Goal: Task Accomplishment & Management: Manage account settings

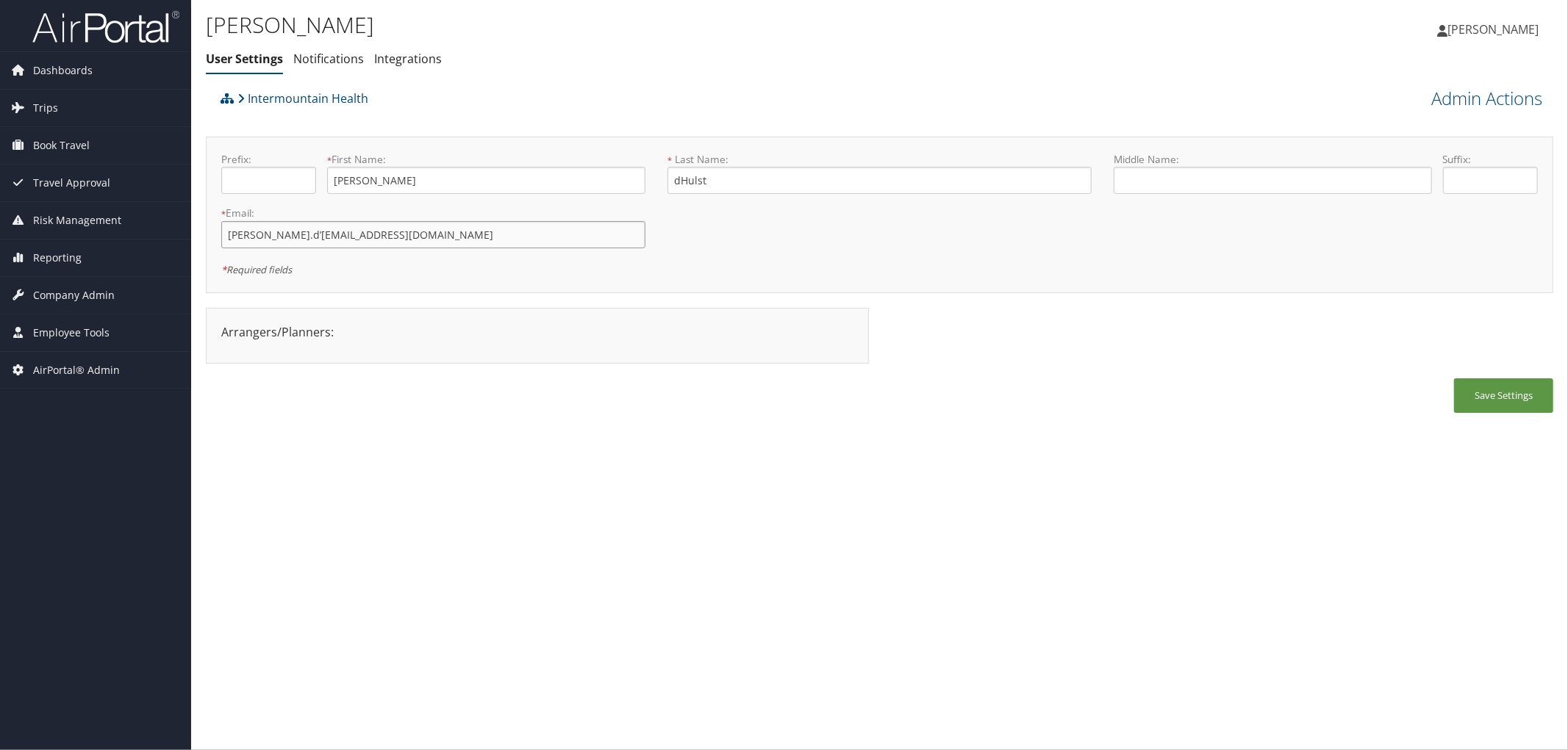
drag, startPoint x: 360, startPoint y: 241, endPoint x: 211, endPoint y: 245, distance: 149.1
click at [211, 245] on div "* Email: tyler.d’hulst@imail.org This field is required" at bounding box center [434, 232] width 446 height 54
click at [660, 58] on ul "User Settings Notifications Integrations" at bounding box center [655, 59] width 898 height 27
click at [555, 86] on div "Intermountain Health" at bounding box center [711, 103] width 989 height 39
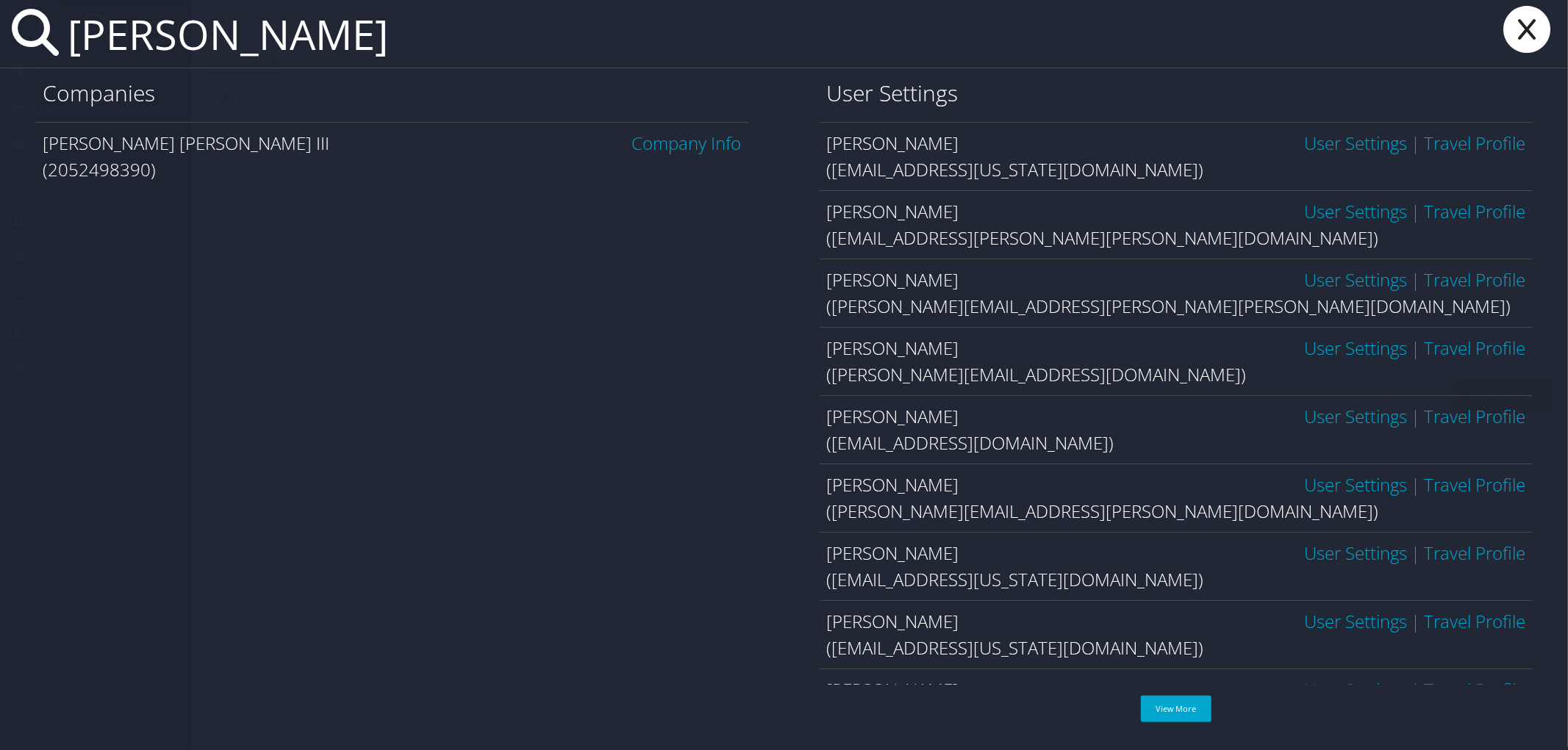
type input "schuyler bernard"
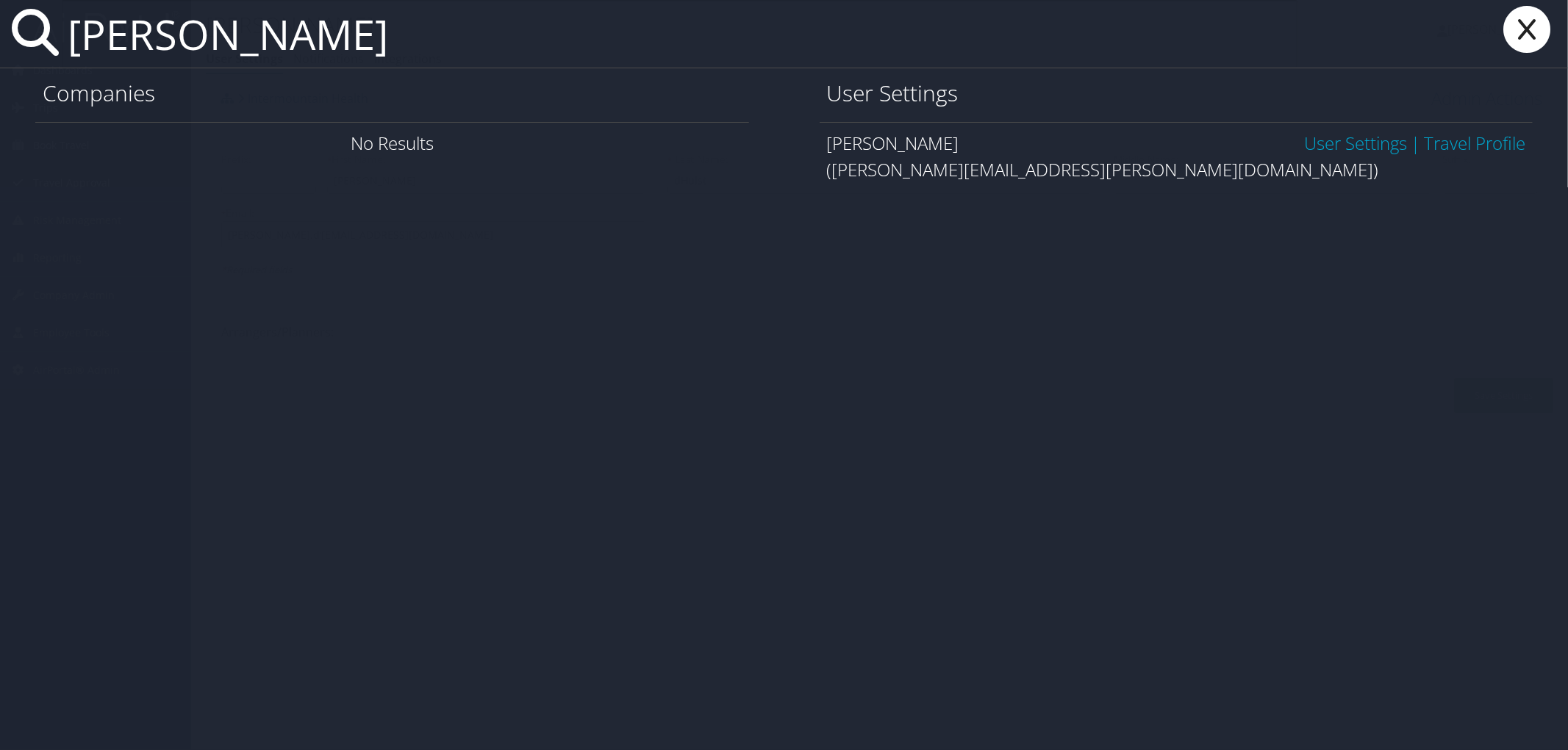
click at [1343, 138] on link "User Settings" at bounding box center [1355, 143] width 102 height 25
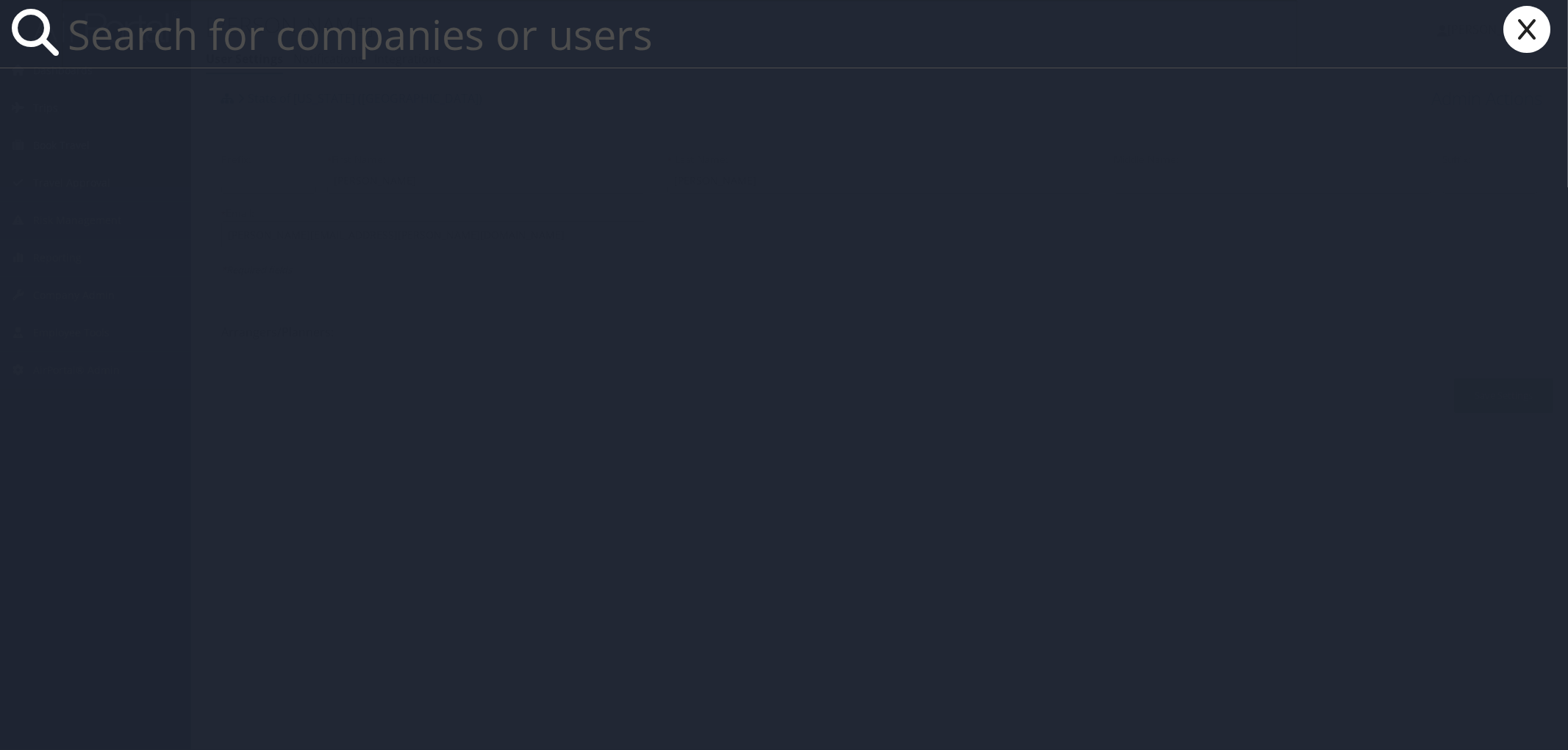
paste input "yuanhangchen@lsu.edu"
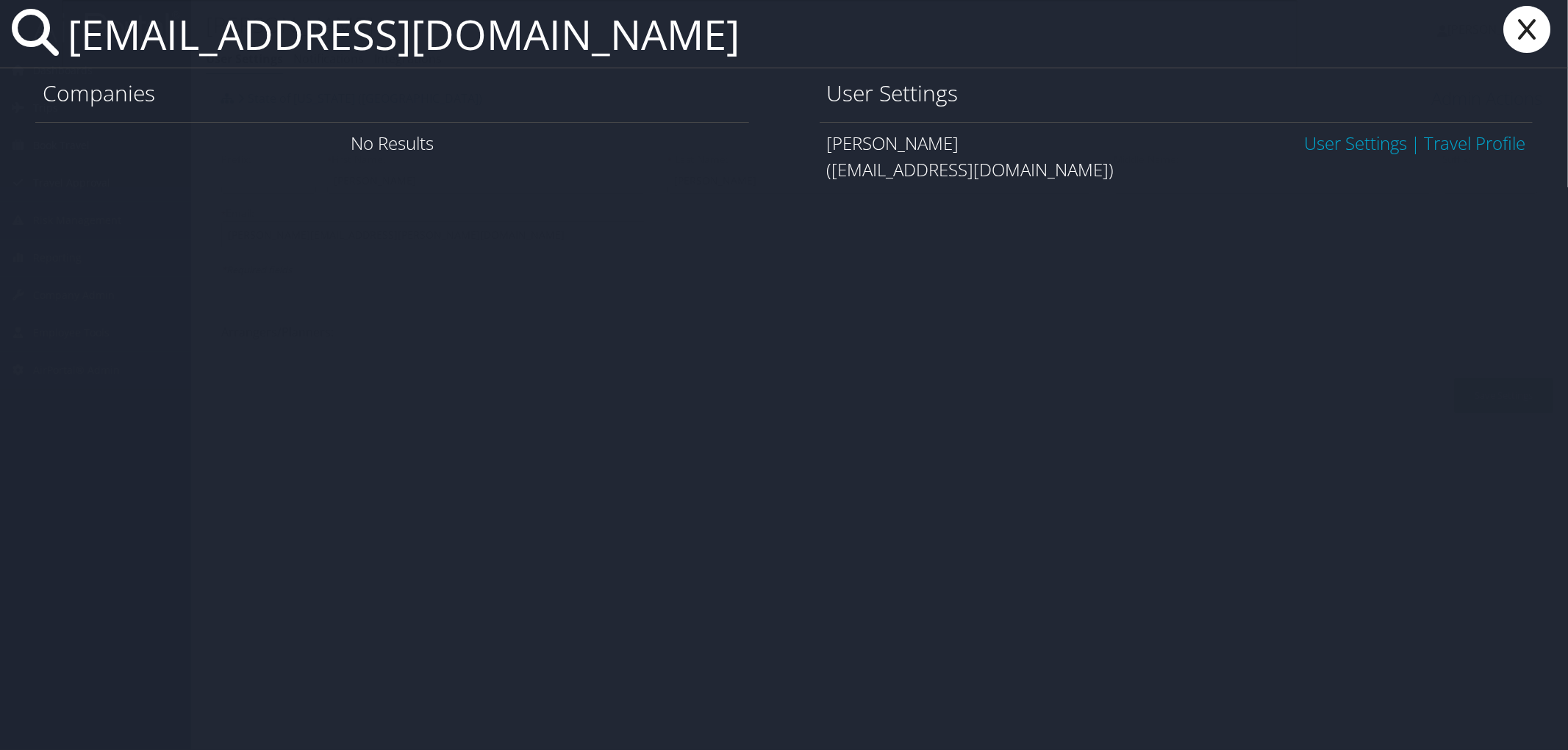
type input "yuanhangchen@lsu.edu"
click at [1316, 145] on link "User Settings" at bounding box center [1355, 143] width 102 height 25
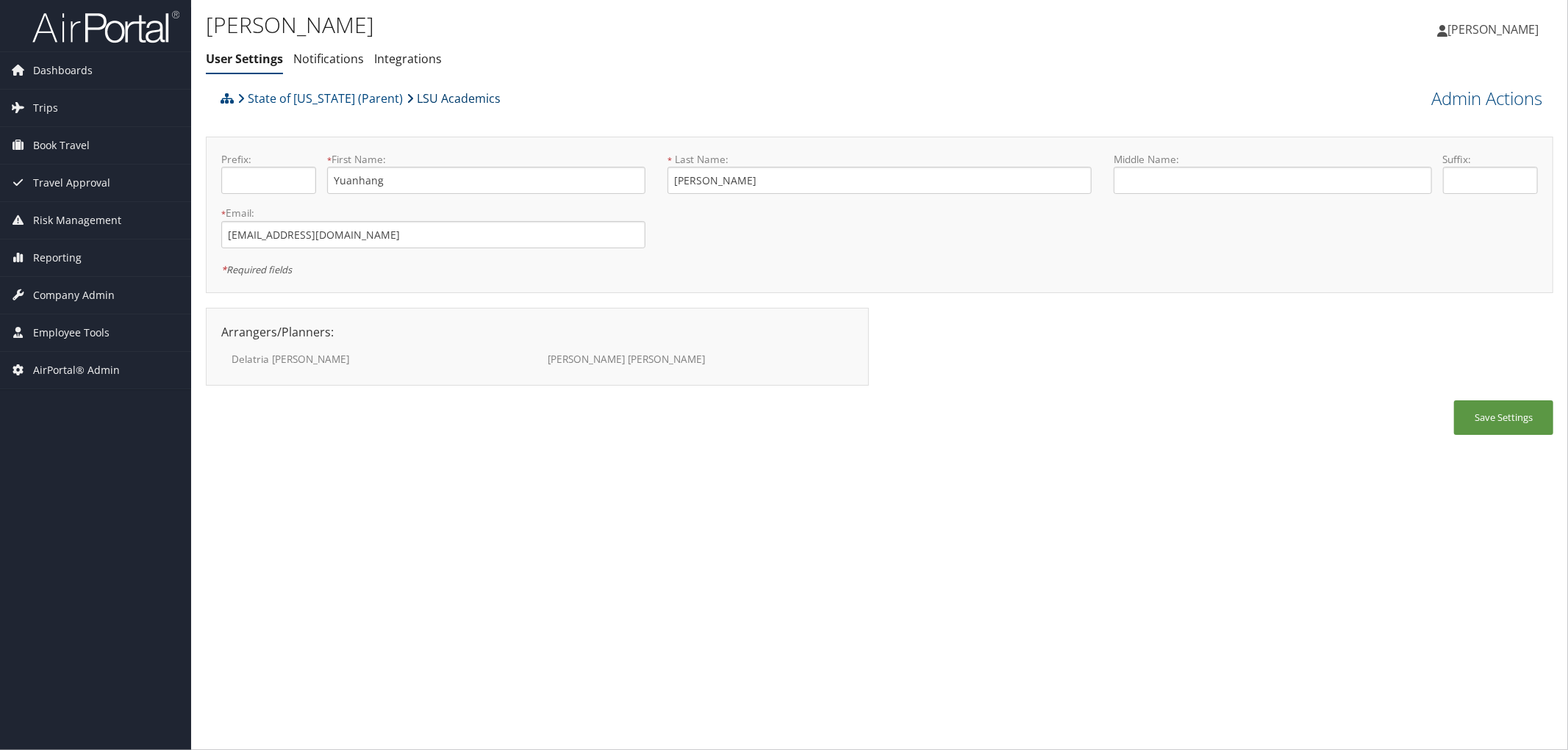
click at [455, 98] on link "LSU Academics" at bounding box center [453, 99] width 94 height 29
click at [47, 111] on span "Trips" at bounding box center [45, 108] width 25 height 37
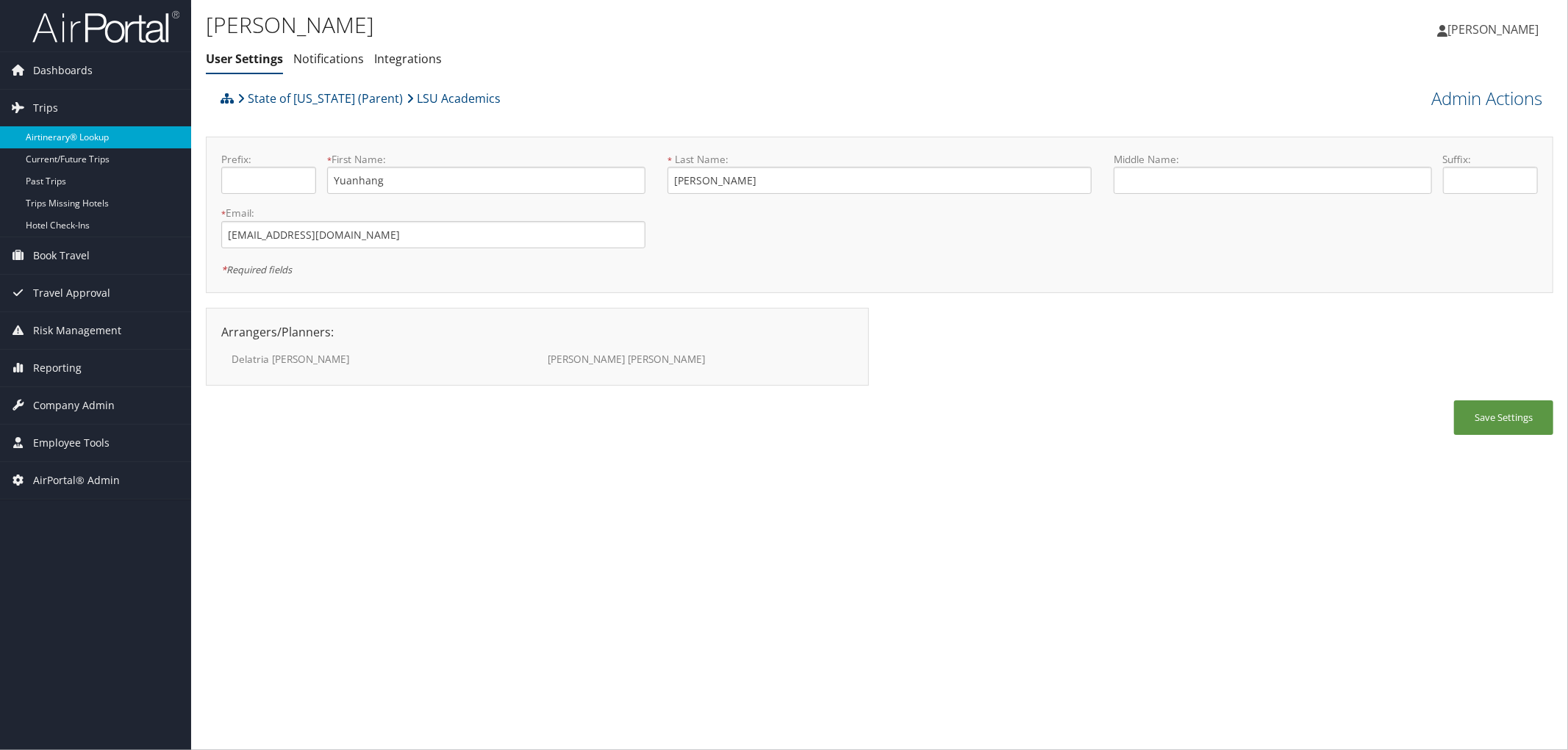
click at [54, 141] on link "Airtinerary® Lookup" at bounding box center [95, 137] width 191 height 22
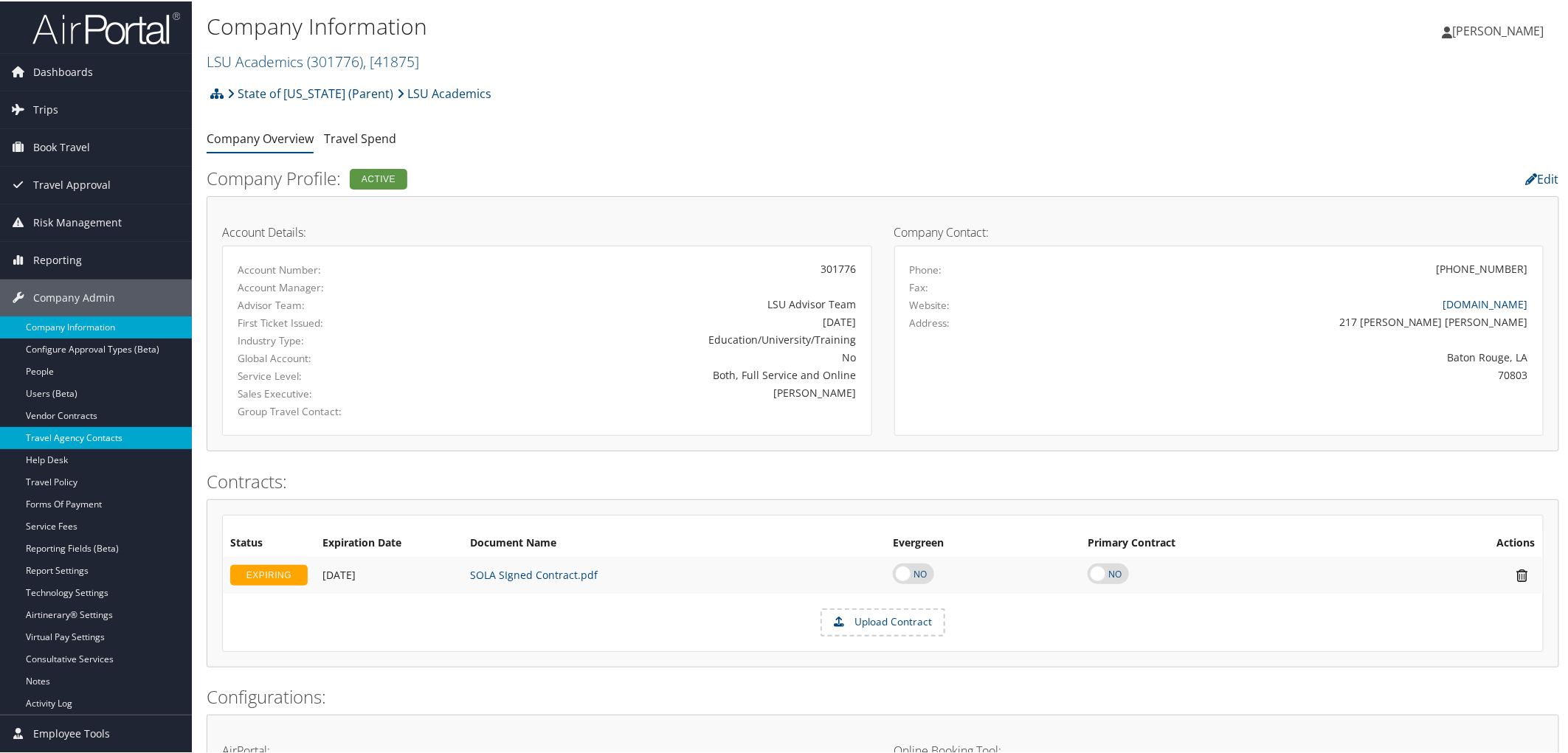
click at [85, 444] on link "Travel Agency Contacts" at bounding box center [96, 437] width 192 height 22
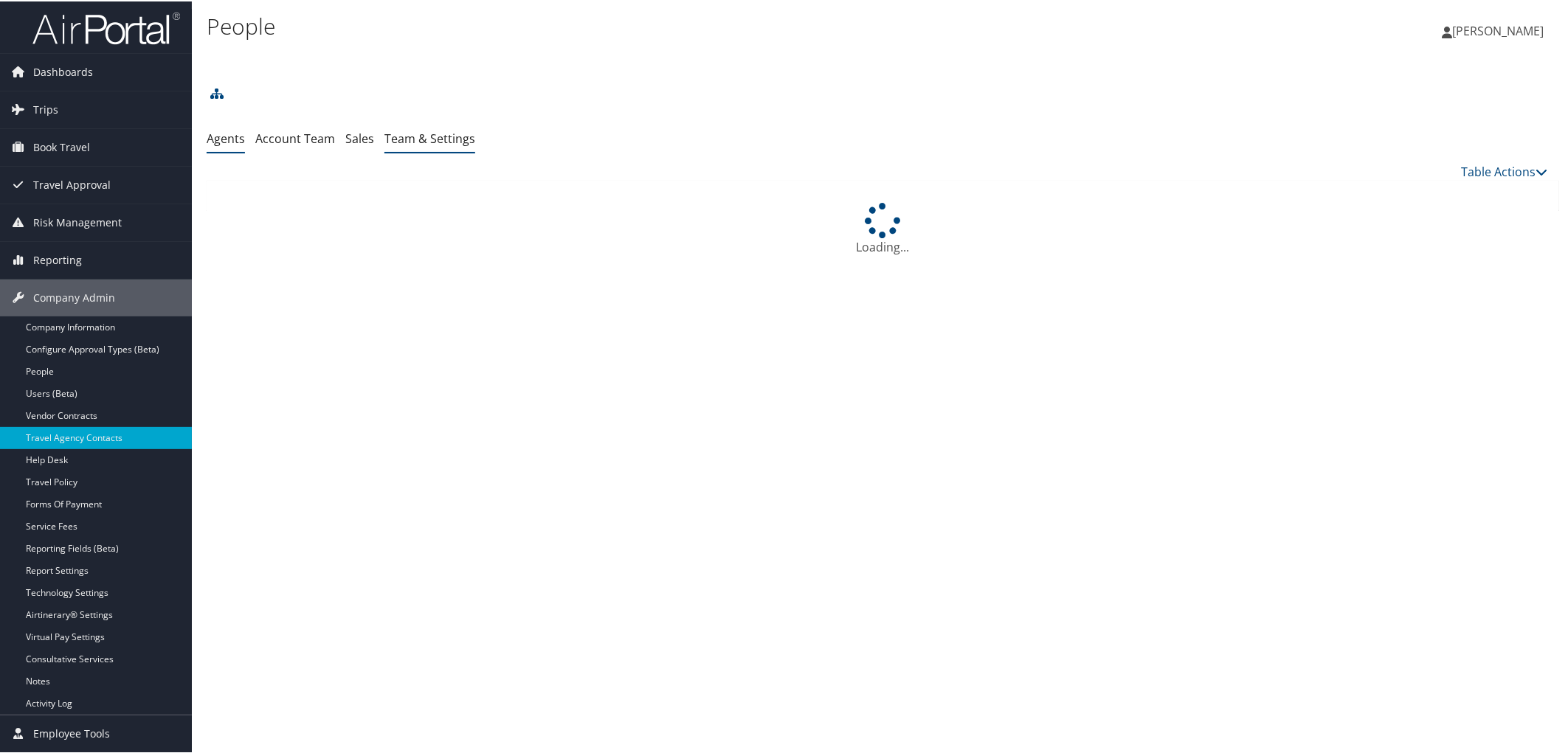
click at [428, 138] on link "Team & Settings" at bounding box center [430, 138] width 91 height 17
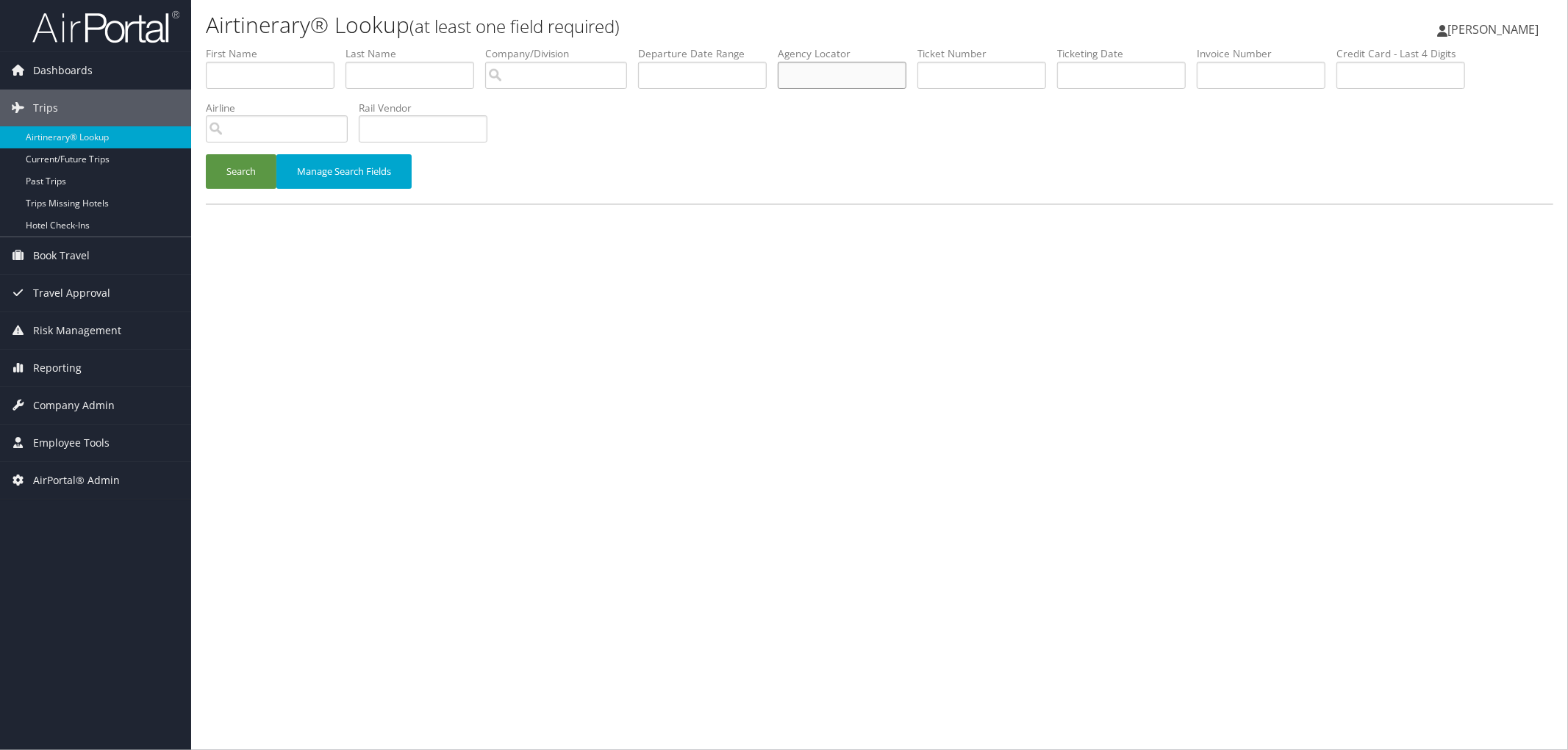
click at [875, 69] on input "text" at bounding box center [842, 75] width 129 height 27
paste input "DM8ZCD"
click at [243, 184] on button "Search" at bounding box center [241, 172] width 70 height 35
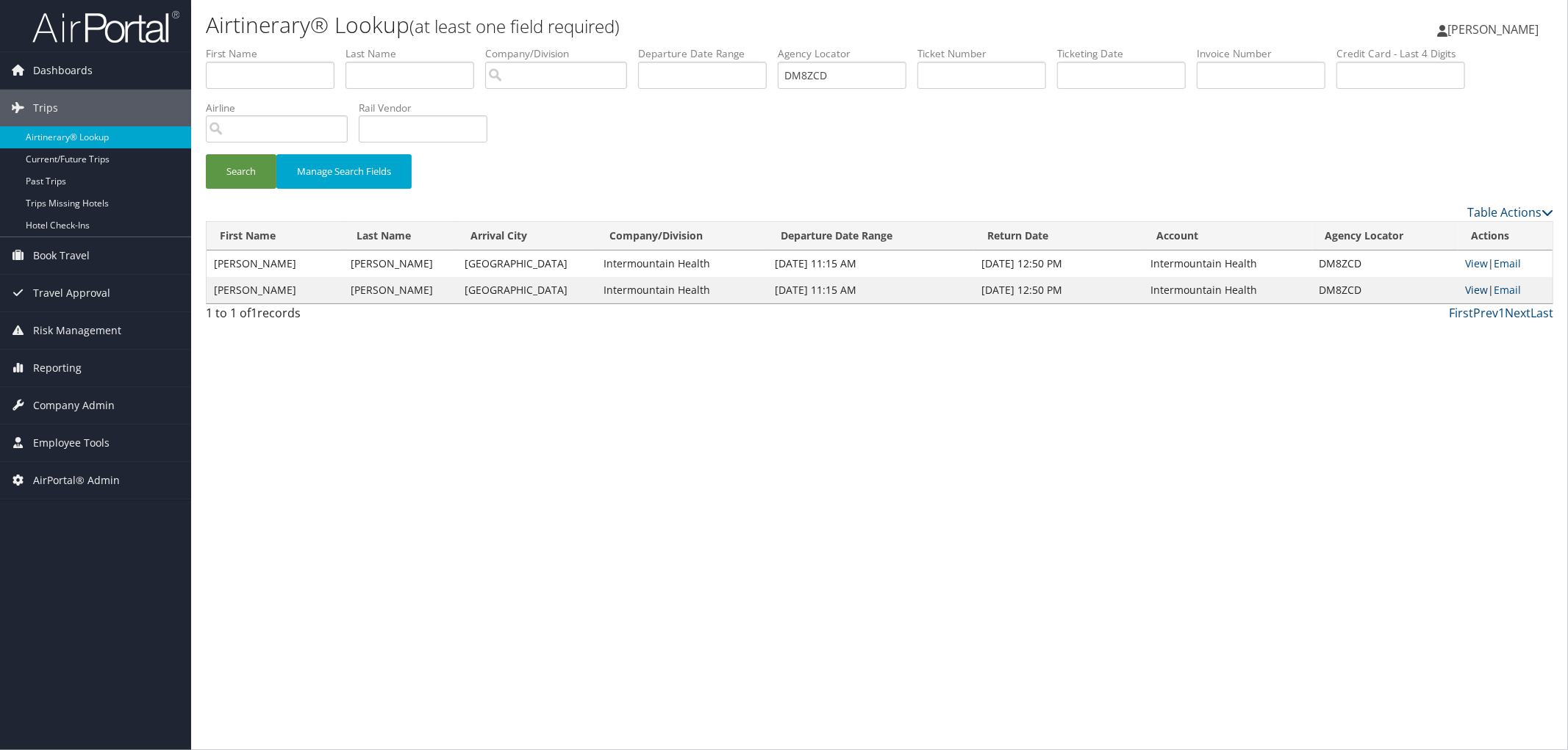
click at [1475, 285] on link "View" at bounding box center [1477, 289] width 23 height 14
drag, startPoint x: 865, startPoint y: 71, endPoint x: 787, endPoint y: 59, distance: 78.9
click at [787, 47] on ul "First Name Last Name Departure City Arrival City Company/Division Airport/City …" at bounding box center [879, 47] width 1348 height 0
paste input "KX6B"
type input "DKX6BD"
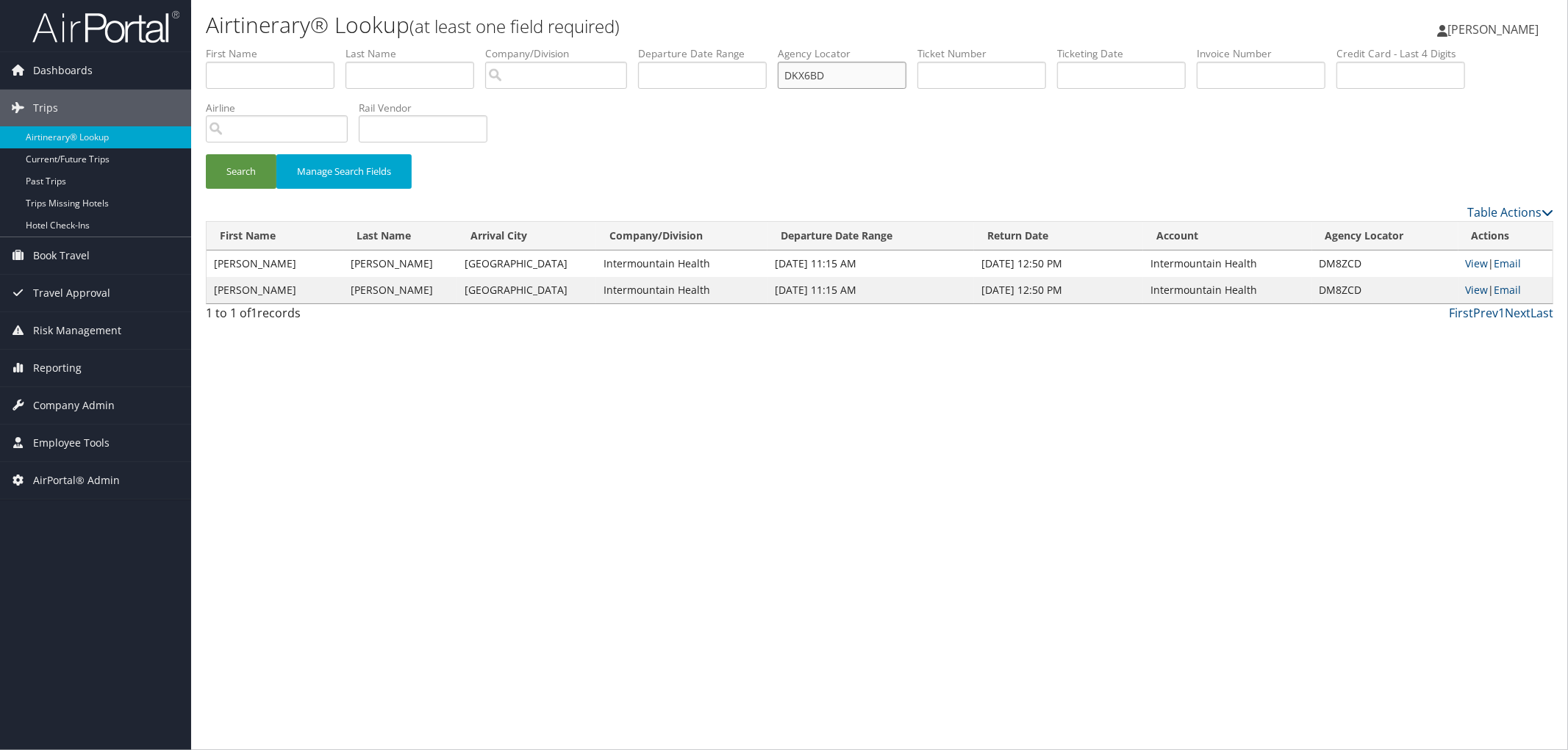
click at [206, 155] on button "Search" at bounding box center [241, 172] width 70 height 35
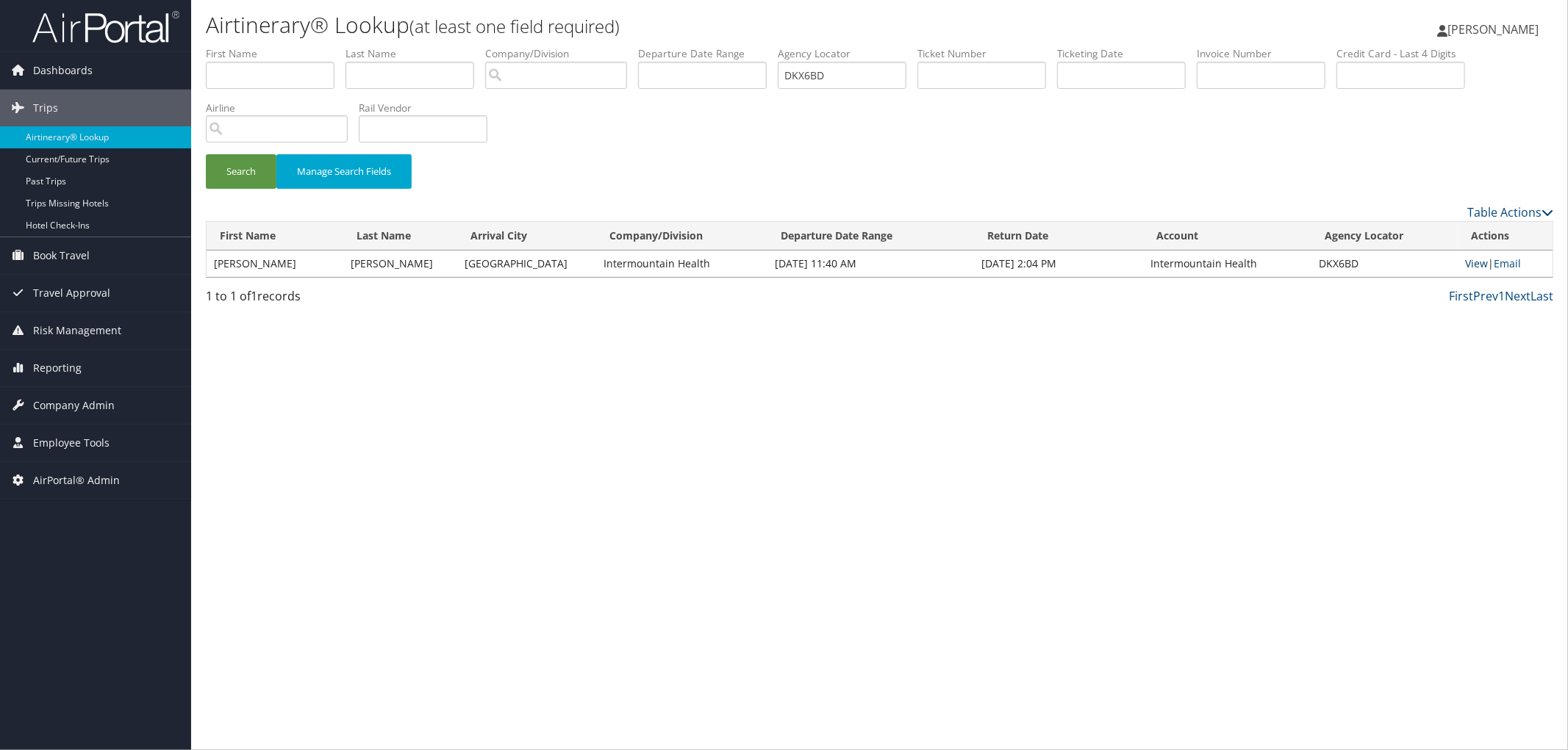
click at [1474, 267] on link "View" at bounding box center [1477, 262] width 23 height 14
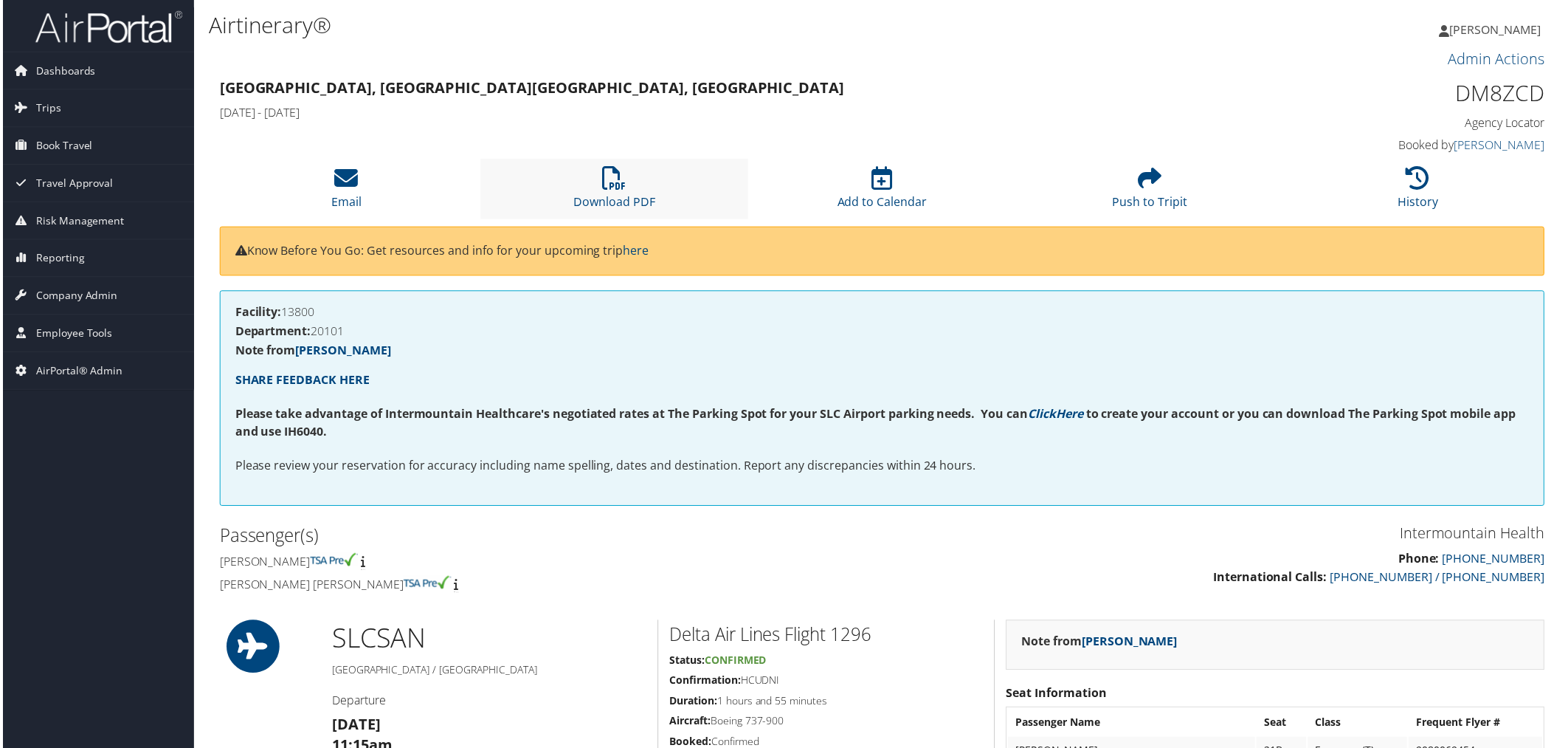
click at [614, 192] on li "Download PDF" at bounding box center [614, 189] width 269 height 60
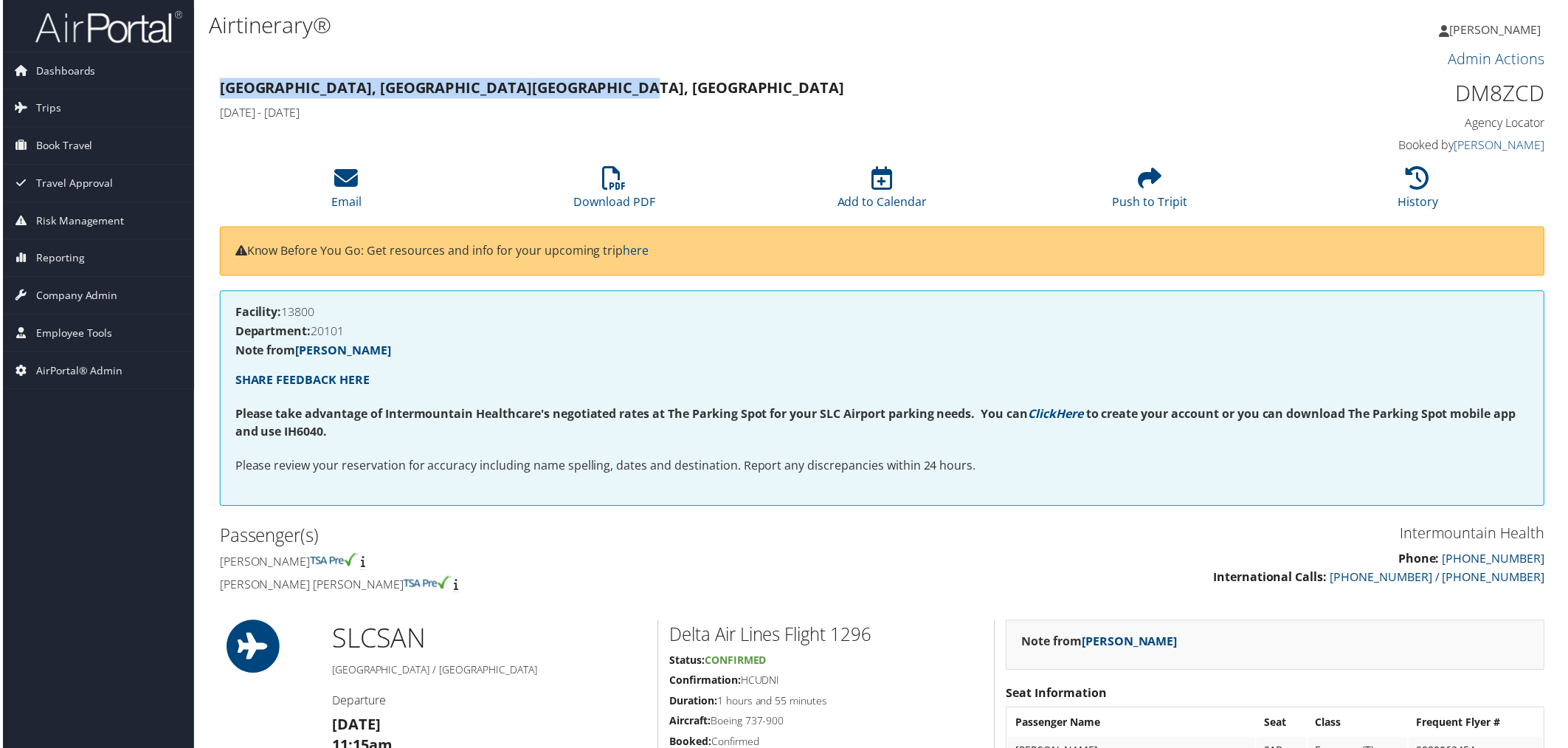
drag, startPoint x: 472, startPoint y: 93, endPoint x: 221, endPoint y: 92, distance: 251.0
click at [221, 92] on strong "Salt Lake City, UT San Diego, CA" at bounding box center [531, 88] width 627 height 20
copy strong "Salt Lake City, UT San Diego, CA"
drag, startPoint x: 425, startPoint y: 115, endPoint x: 217, endPoint y: 106, distance: 208.2
click at [218, 106] on h4 "Mon 03 Nov 2025 - Fri 07 Nov 2025" at bounding box center [714, 113] width 993 height 17
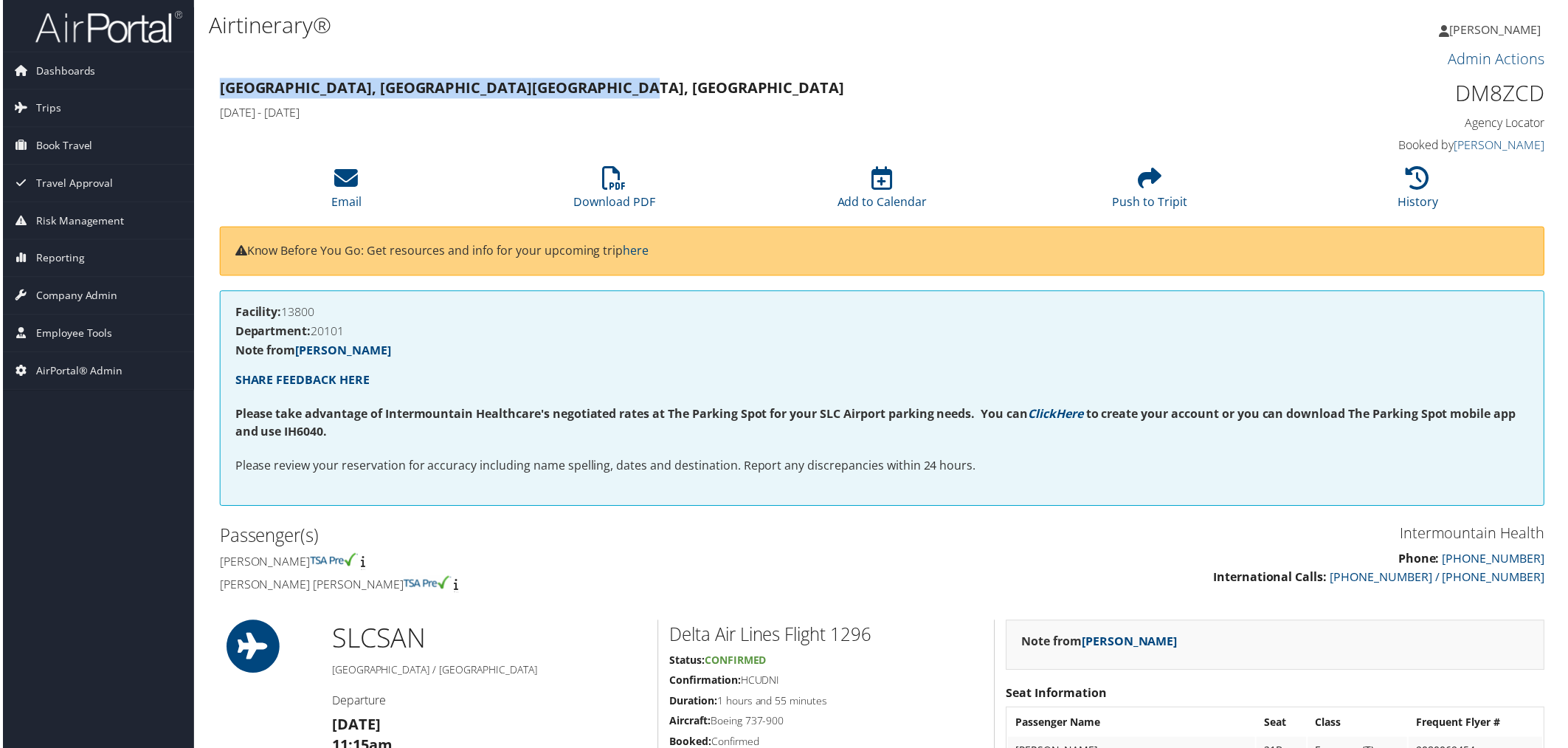
copy h4 "Mon 03 Nov 2025 - Fri 07 Nov 2025"
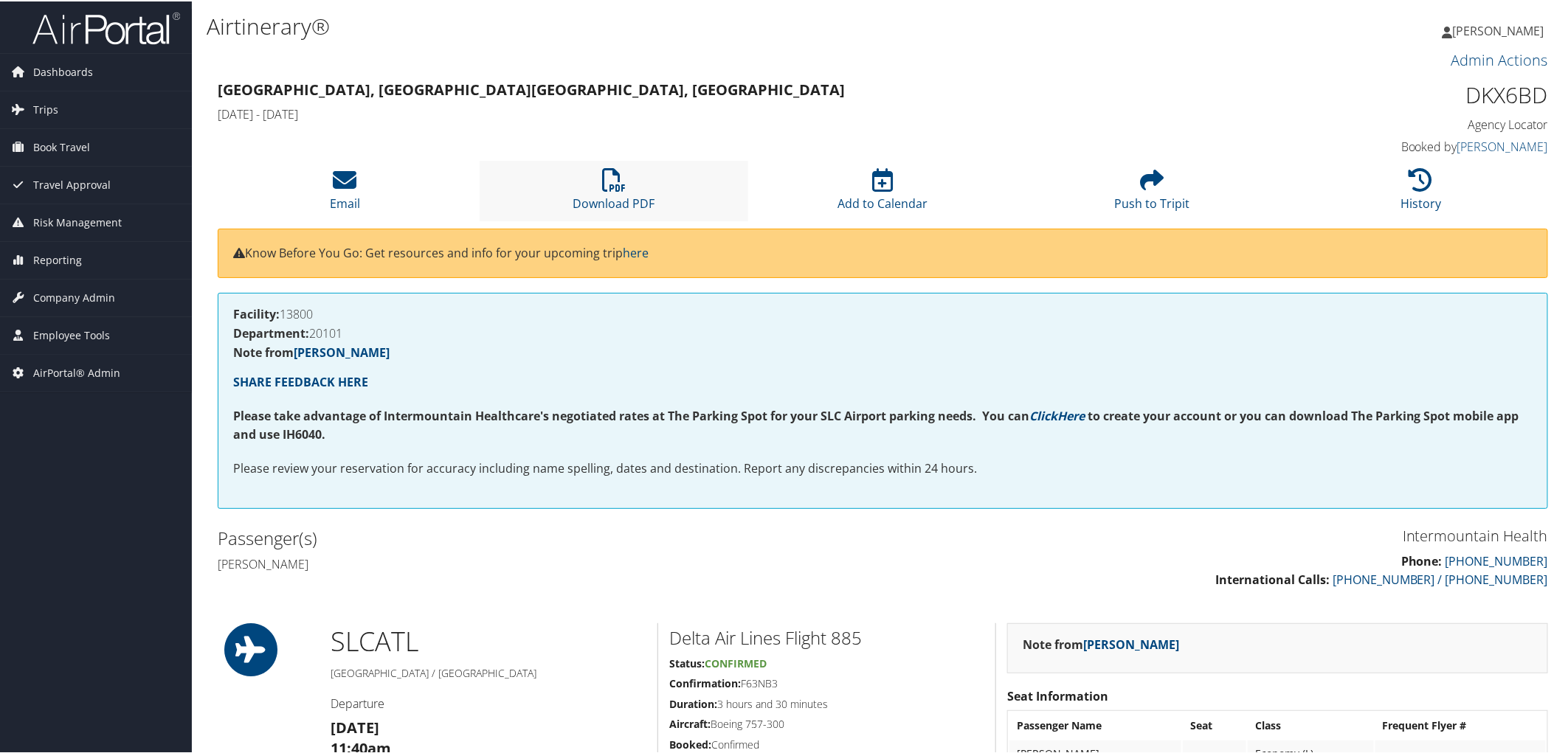
click at [608, 190] on li "Download PDF" at bounding box center [614, 189] width 269 height 60
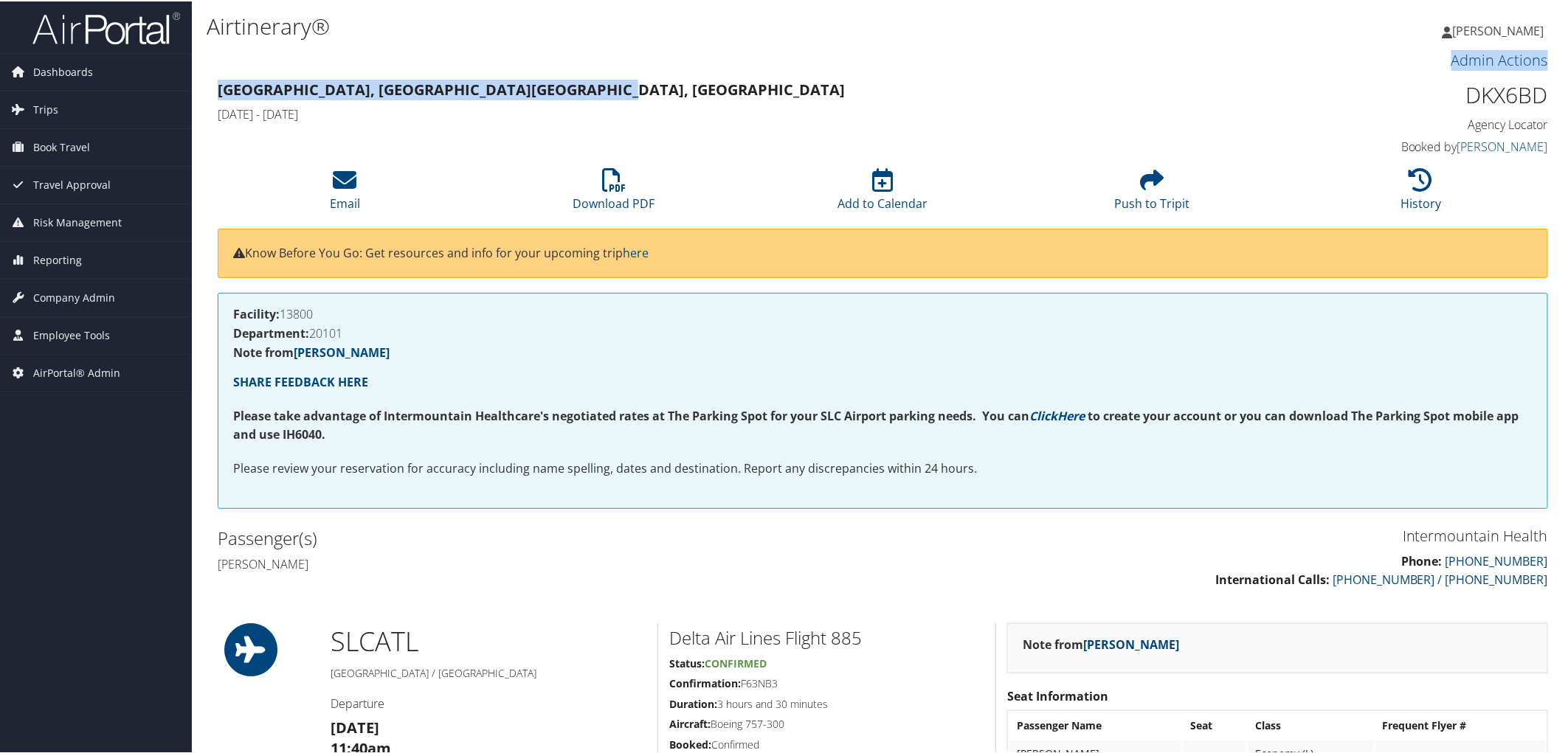
drag, startPoint x: 464, startPoint y: 92, endPoint x: 214, endPoint y: 73, distance: 250.7
click at [640, 60] on h3 "Admin Actions" at bounding box center [883, 59] width 1331 height 20
drag, startPoint x: 464, startPoint y: 84, endPoint x: 216, endPoint y: 86, distance: 248.0
click at [216, 86] on div "[GEOGRAPHIC_DATA], [GEOGRAPHIC_DATA] [GEOGRAPHIC_DATA], [GEOGRAPHIC_DATA] [DATE…" at bounding box center [714, 101] width 1015 height 51
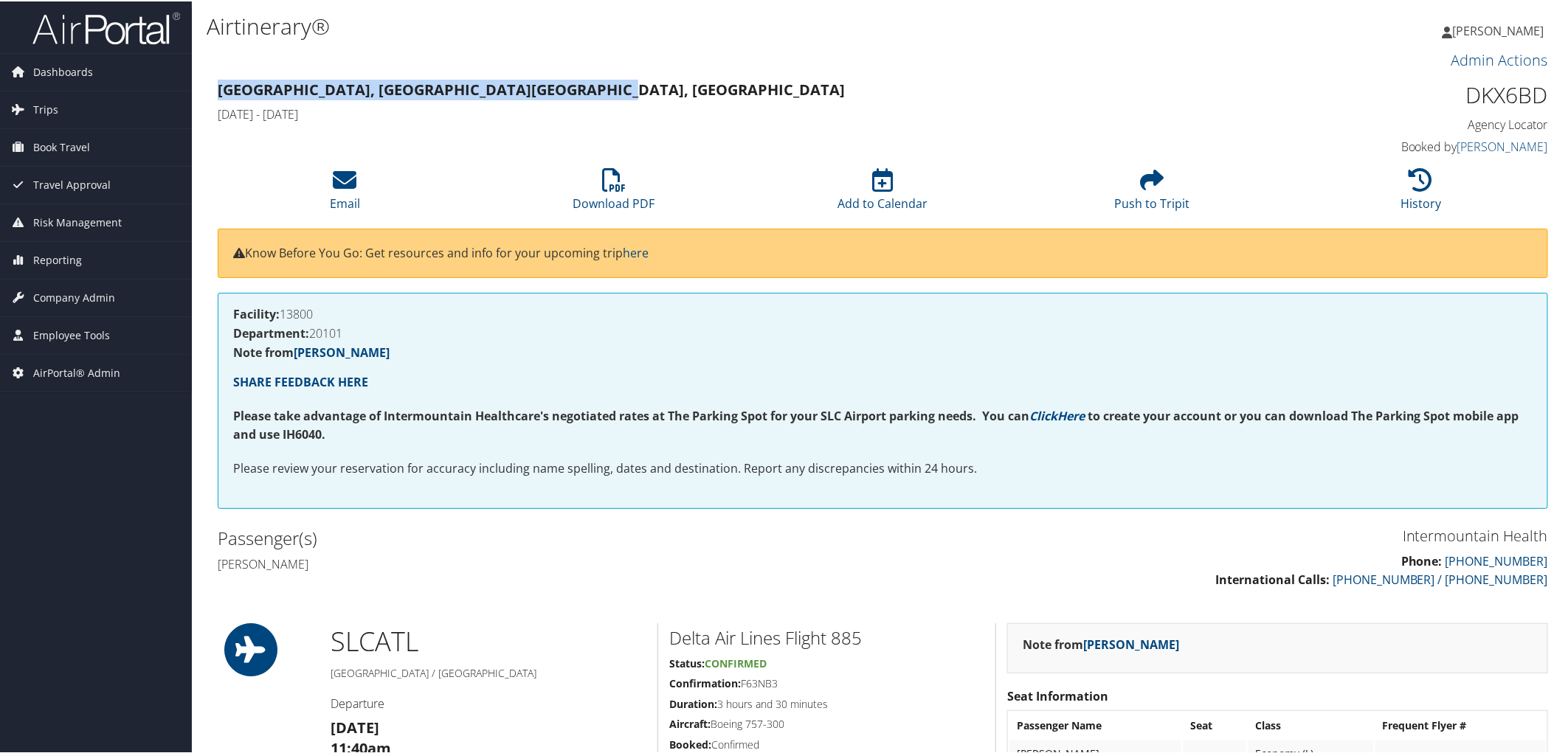
copy strong "[GEOGRAPHIC_DATA], [GEOGRAPHIC_DATA] [GEOGRAPHIC_DATA], [GEOGRAPHIC_DATA]"
drag, startPoint x: 419, startPoint y: 118, endPoint x: 220, endPoint y: 115, distance: 199.0
click at [220, 115] on h4 "[DATE] - [DATE]" at bounding box center [714, 113] width 993 height 17
copy h4 "[DATE] - [DATE]"
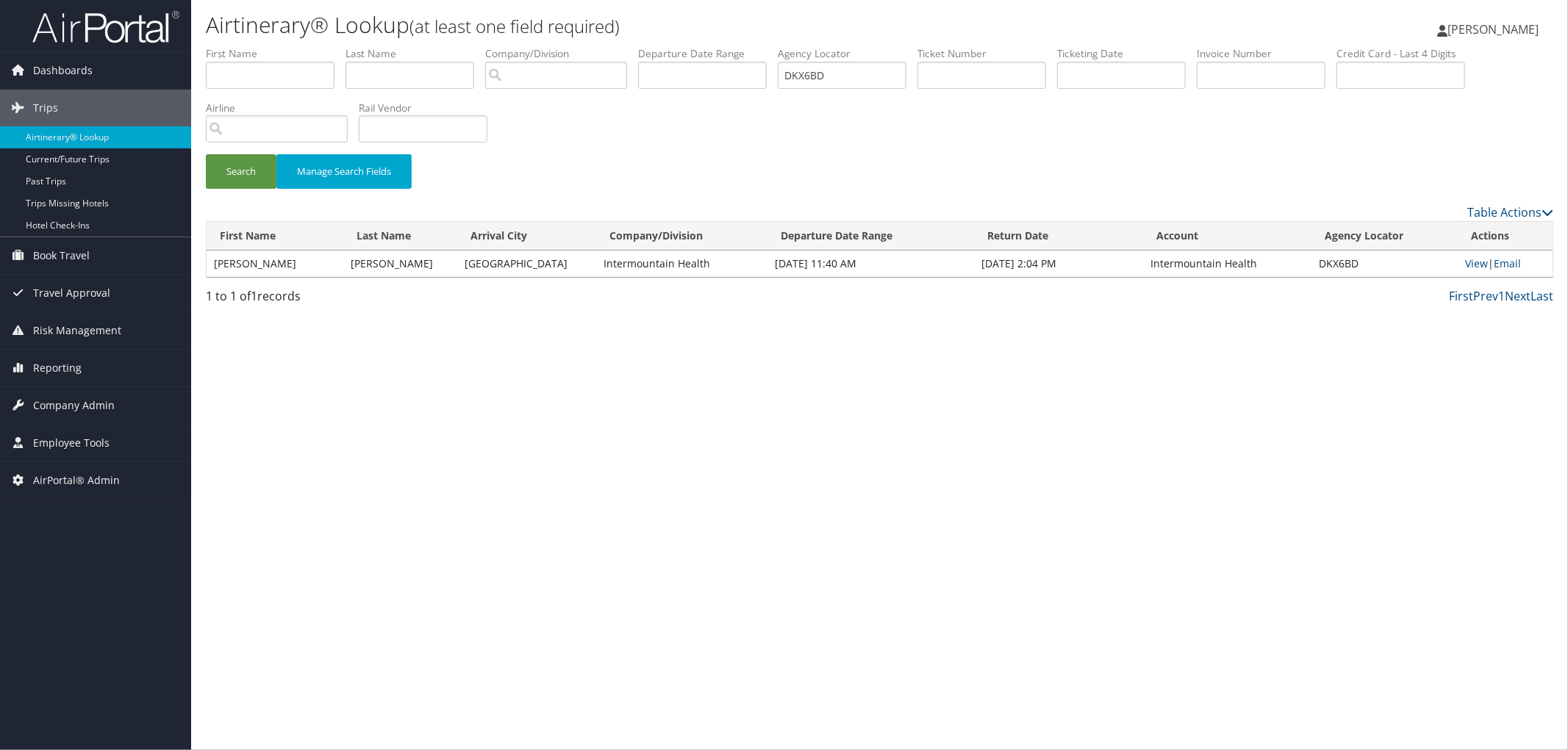
click at [596, 147] on div "Search Manage Search Fields" at bounding box center [879, 125] width 1369 height 157
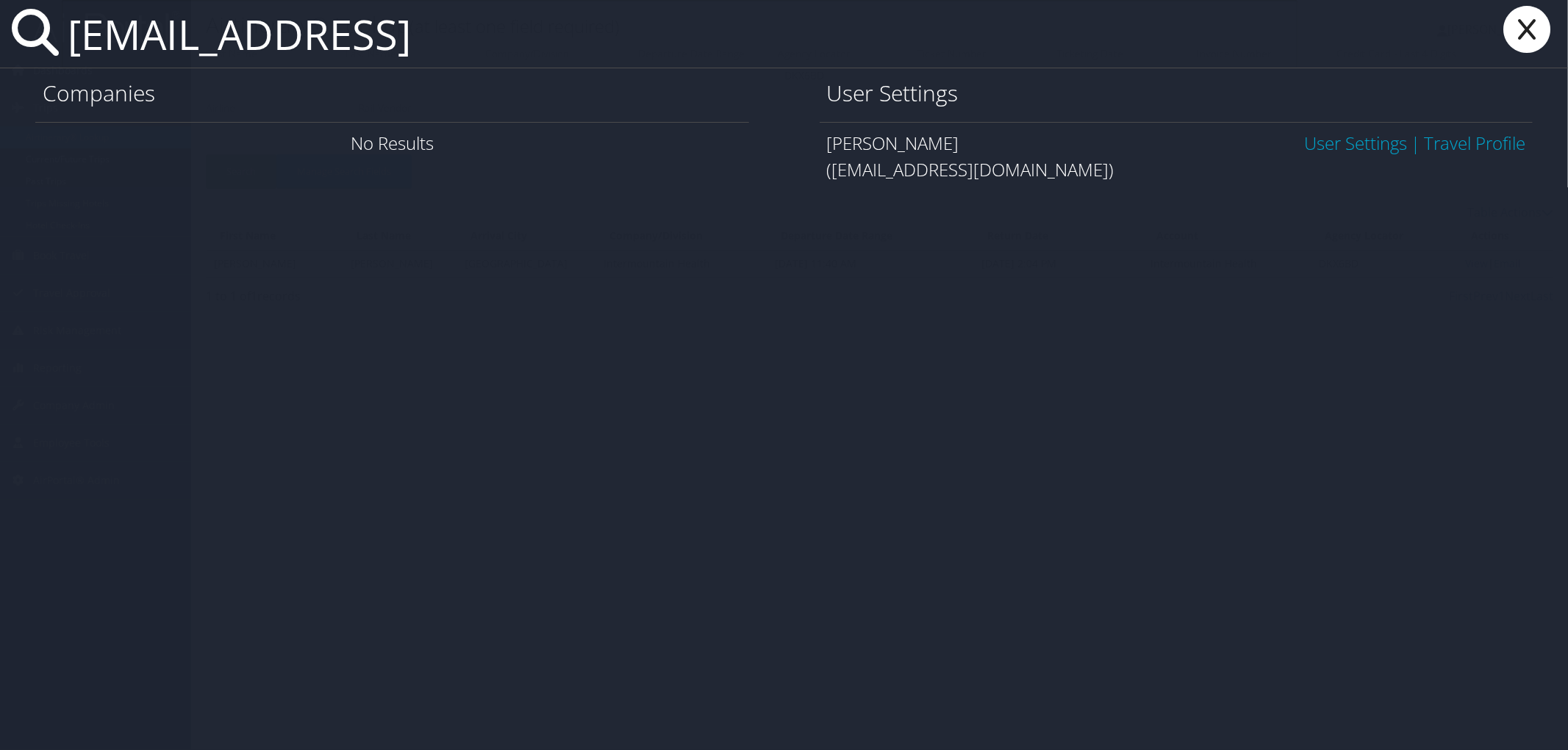
type input "lotsafaith68@gmail"
click at [1304, 145] on link "User Settings" at bounding box center [1355, 143] width 102 height 25
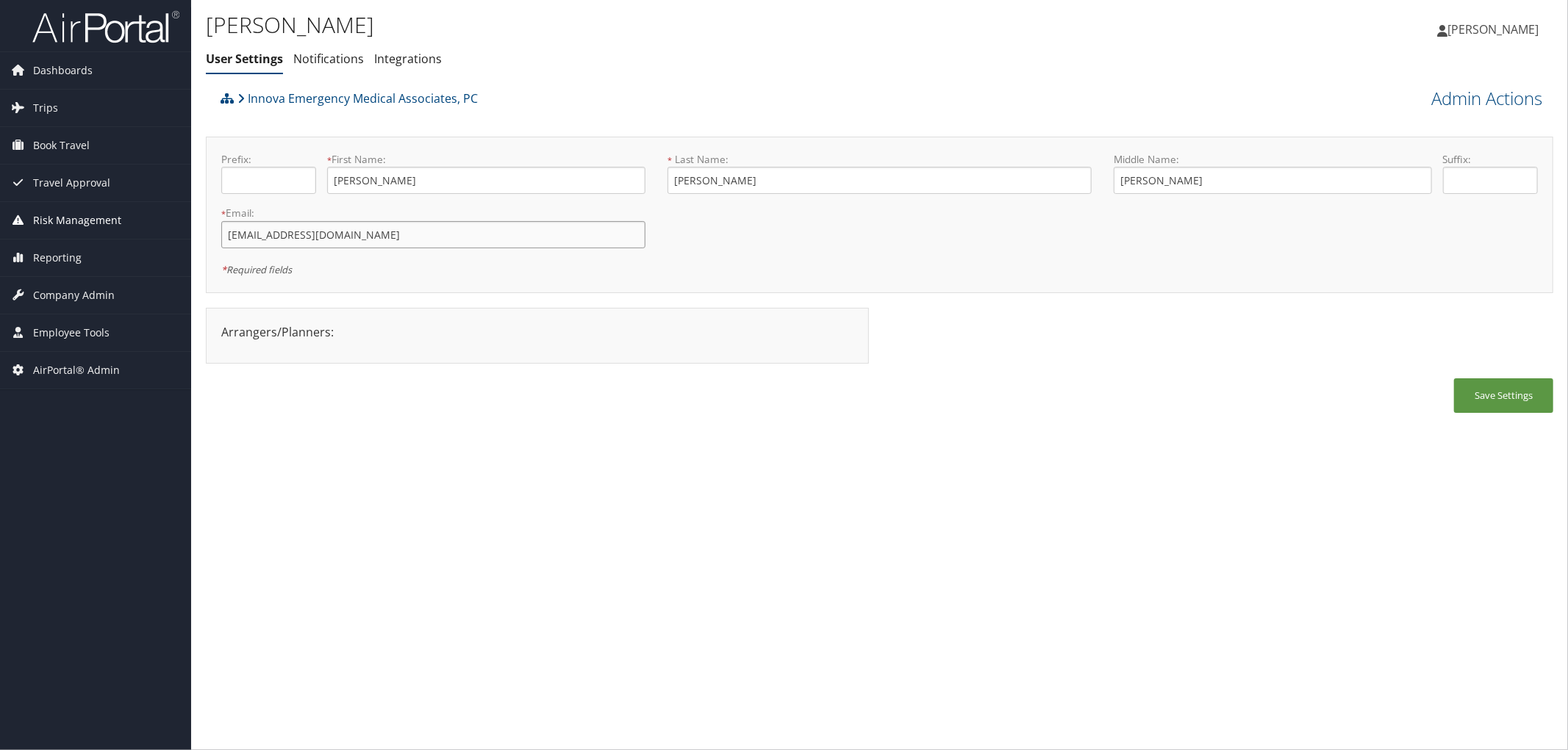
drag, startPoint x: 353, startPoint y: 230, endPoint x: 181, endPoint y: 231, distance: 172.0
click at [181, 231] on div "Dashboards AirPortal 360™ (Manager) AirPortal 360™ (Agent) My Travel Dashboard …" at bounding box center [784, 375] width 1568 height 750
drag, startPoint x: 380, startPoint y: 179, endPoint x: 306, endPoint y: 177, distance: 74.0
click at [306, 177] on div "Prefix: * First Name: Laura This field is required" at bounding box center [434, 178] width 446 height 54
drag, startPoint x: 746, startPoint y: 191, endPoint x: 645, endPoint y: 185, distance: 101.2
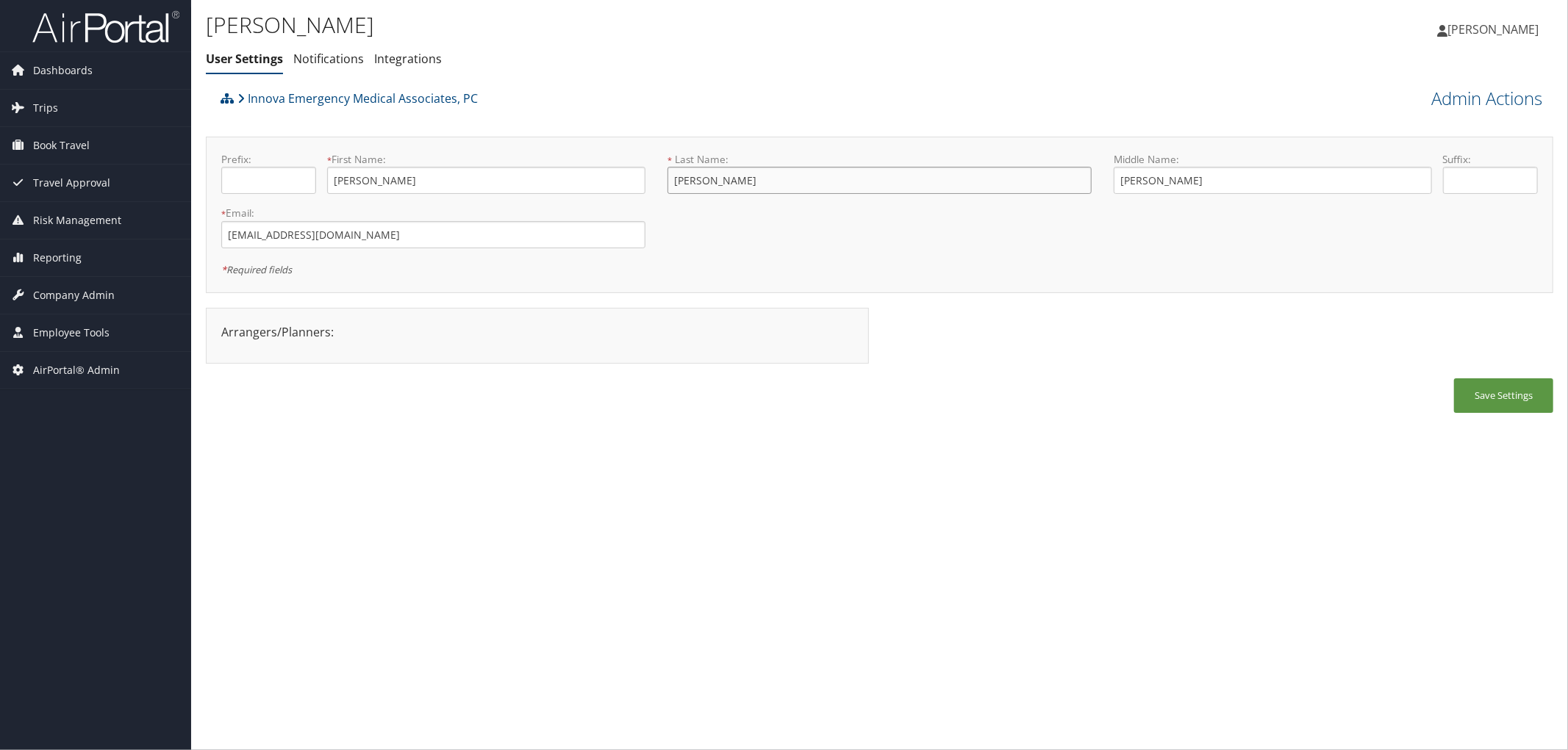
click at [645, 152] on form "Prefix: * First Name: Laura This field is required * Last Name: Martin This fie…" at bounding box center [879, 152] width 1338 height 0
drag, startPoint x: 481, startPoint y: 98, endPoint x: 248, endPoint y: 91, distance: 233.1
click at [248, 91] on div "Innova Emergency Medical Associates, PC" at bounding box center [711, 103] width 989 height 39
copy link "Innova Emergency Medical Associates, PC"
click at [1455, 91] on link "Admin Actions" at bounding box center [1486, 98] width 111 height 25
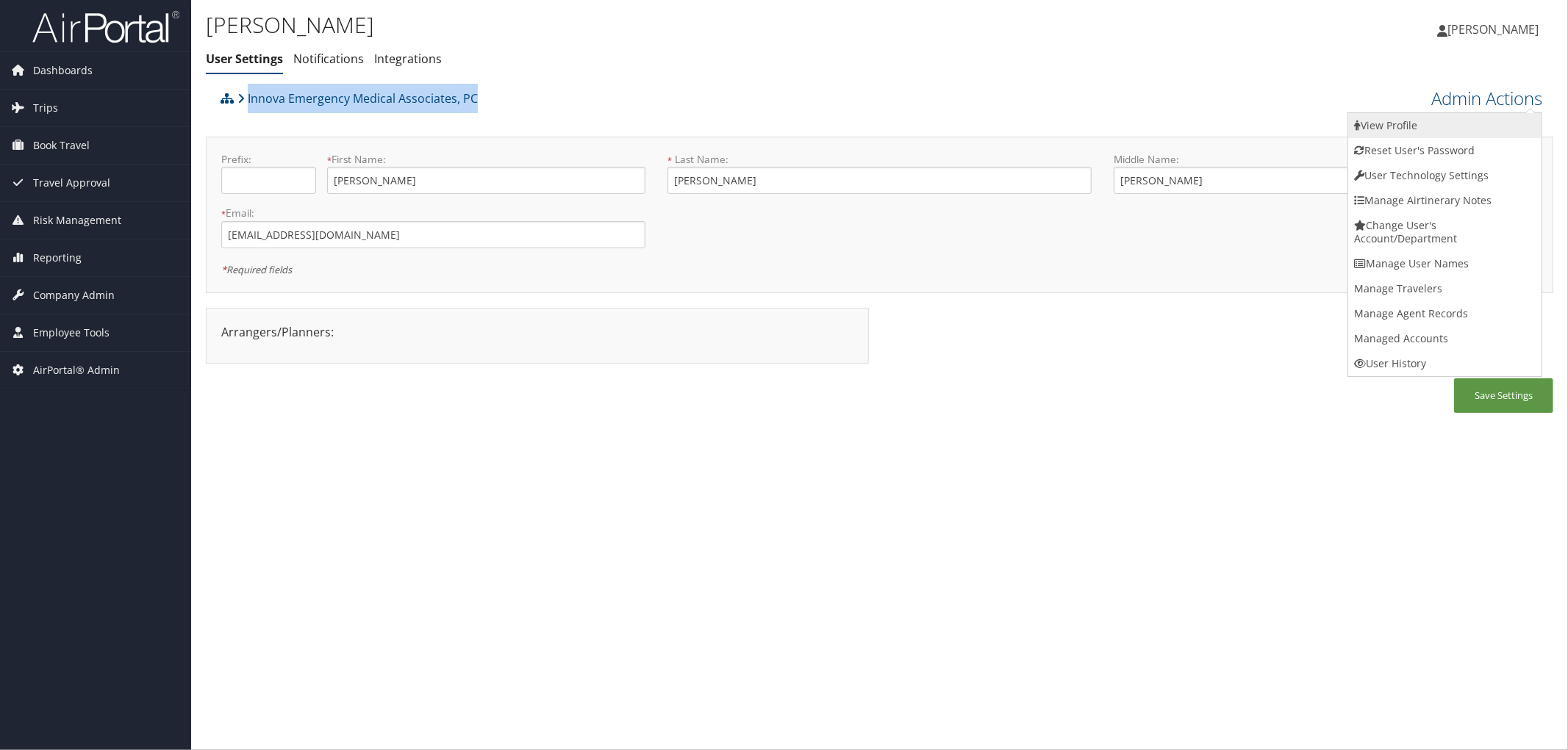
click at [1421, 122] on link "View Profile" at bounding box center [1444, 125] width 193 height 25
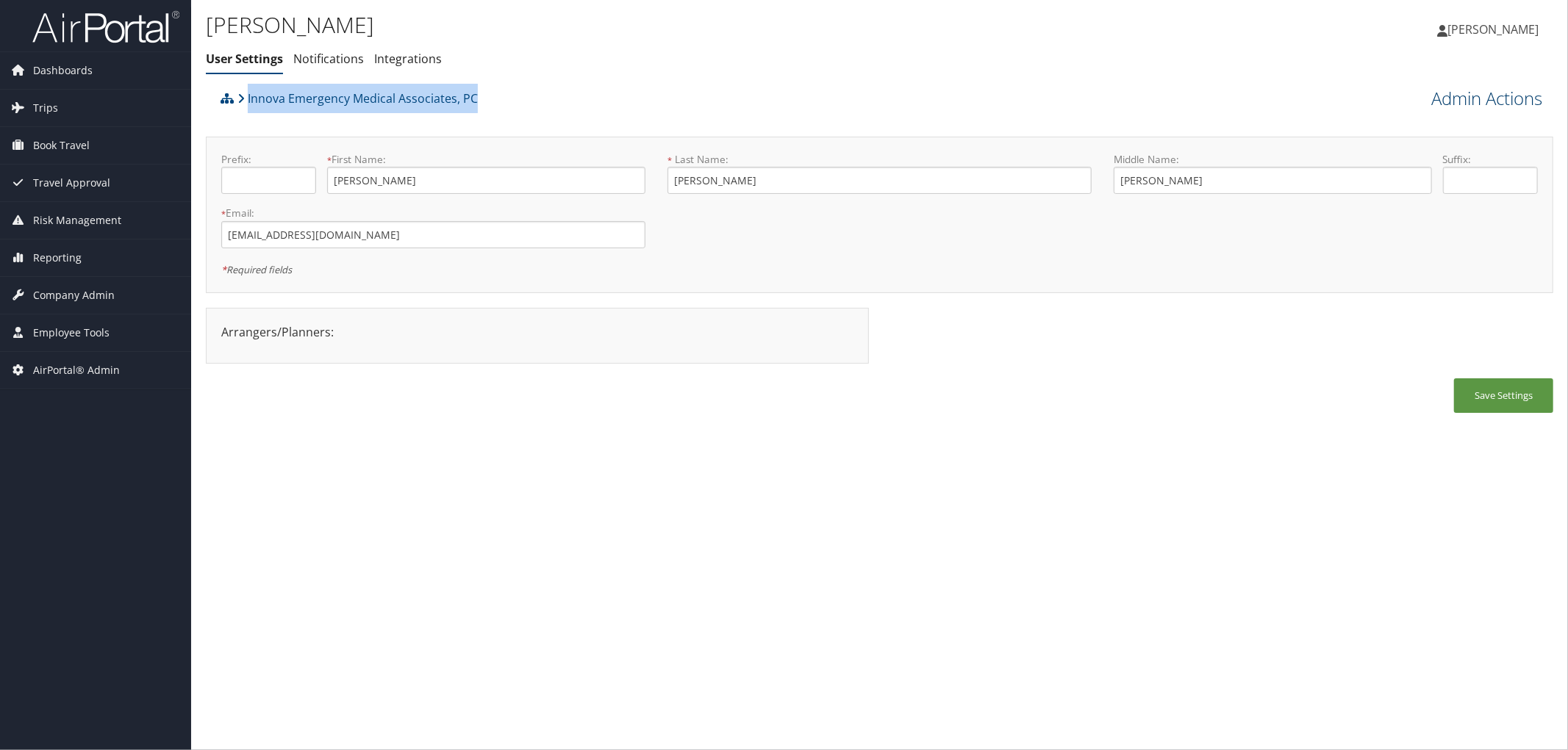
click at [1463, 91] on link "Admin Actions" at bounding box center [1486, 98] width 111 height 25
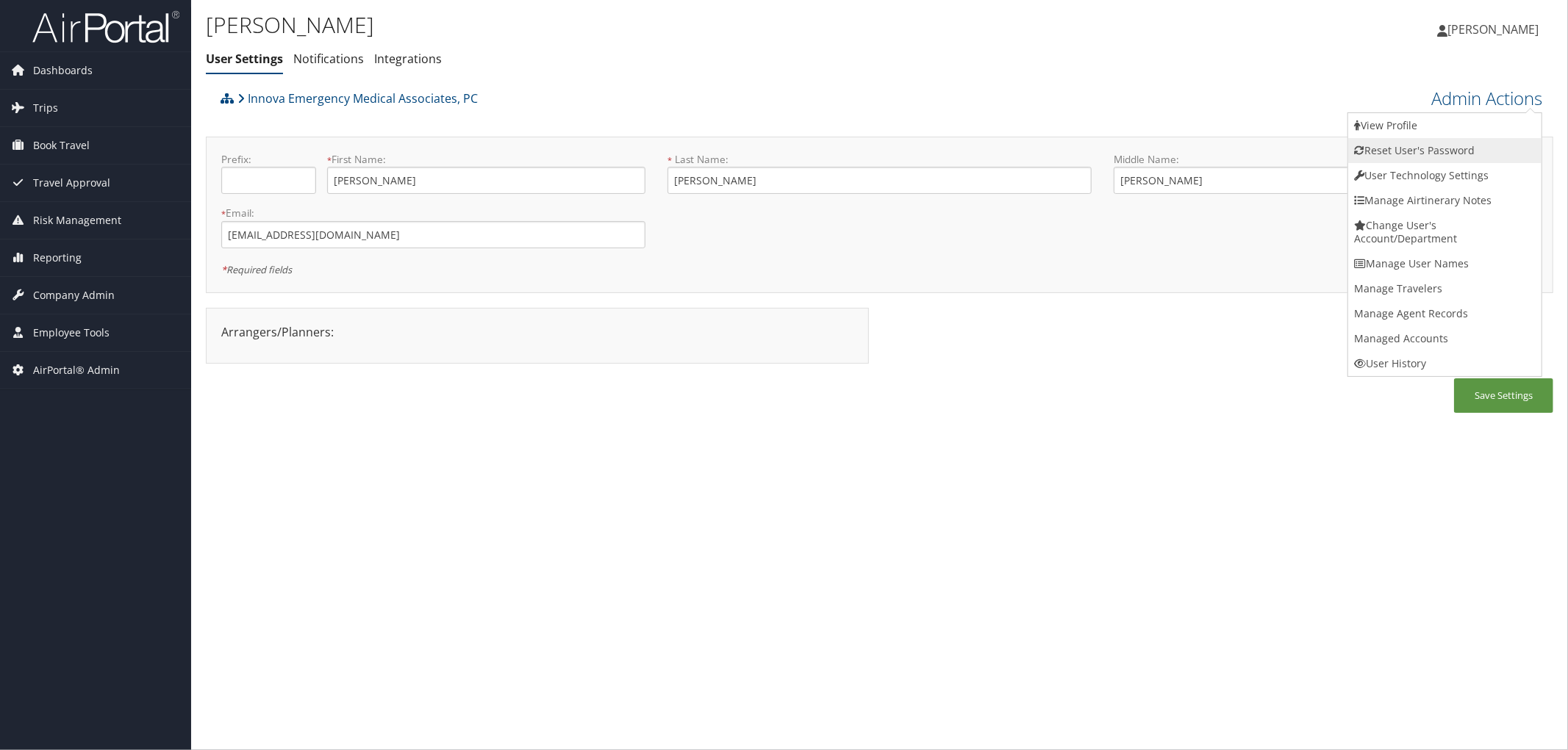
click at [1421, 155] on link "Reset User's Password" at bounding box center [1444, 150] width 193 height 25
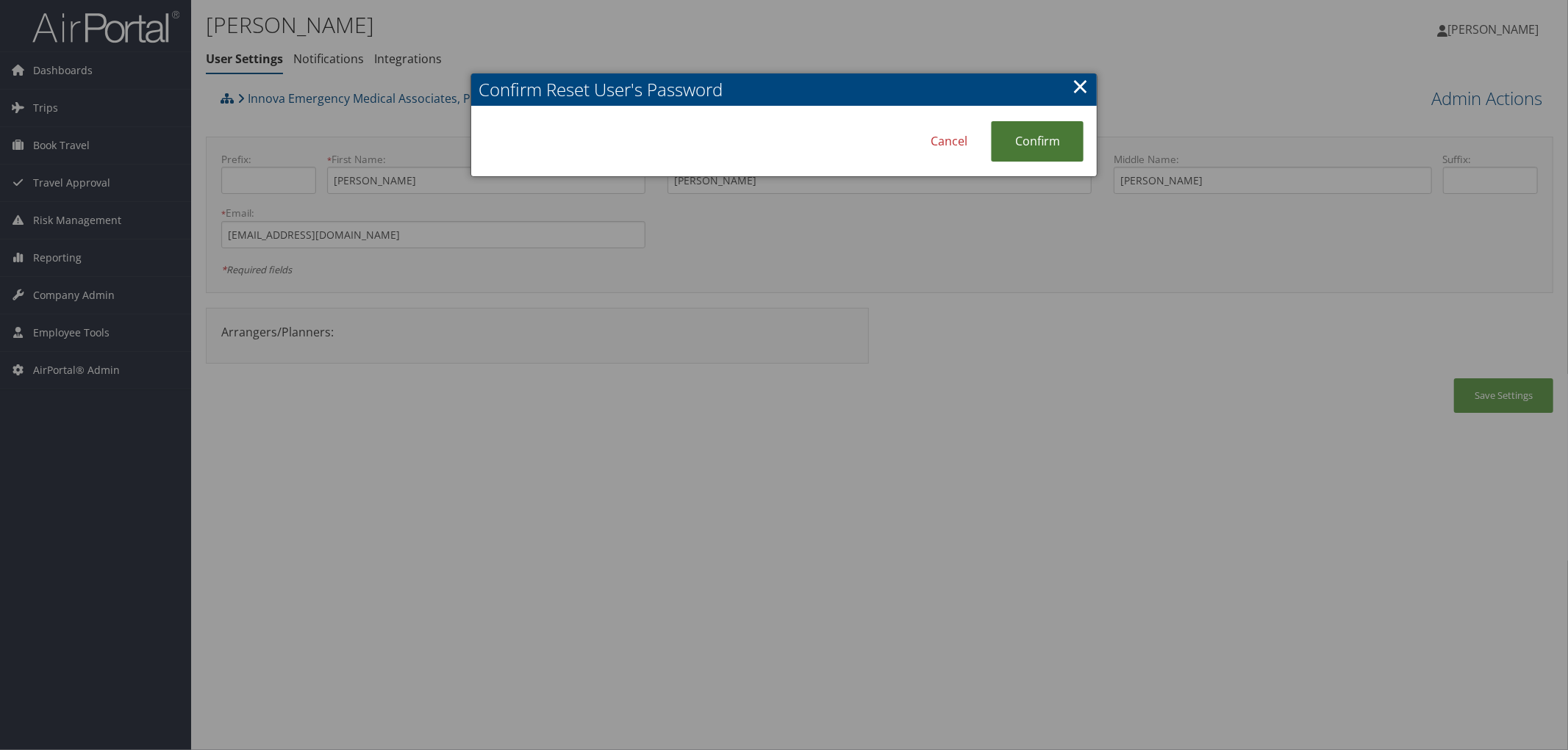
click at [1035, 134] on link "Confirm" at bounding box center [1036, 142] width 92 height 40
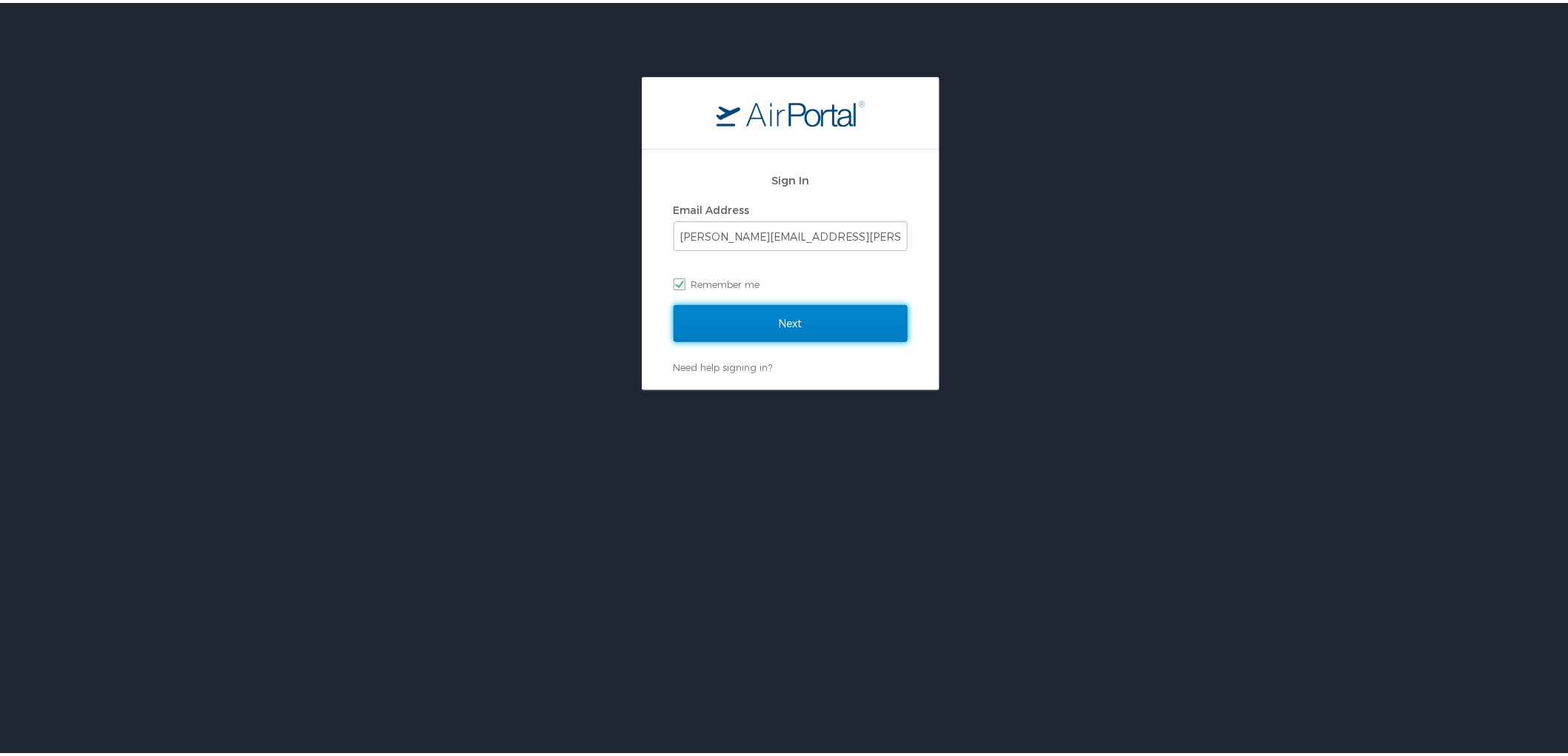
click at [799, 316] on input "Next" at bounding box center [790, 321] width 234 height 37
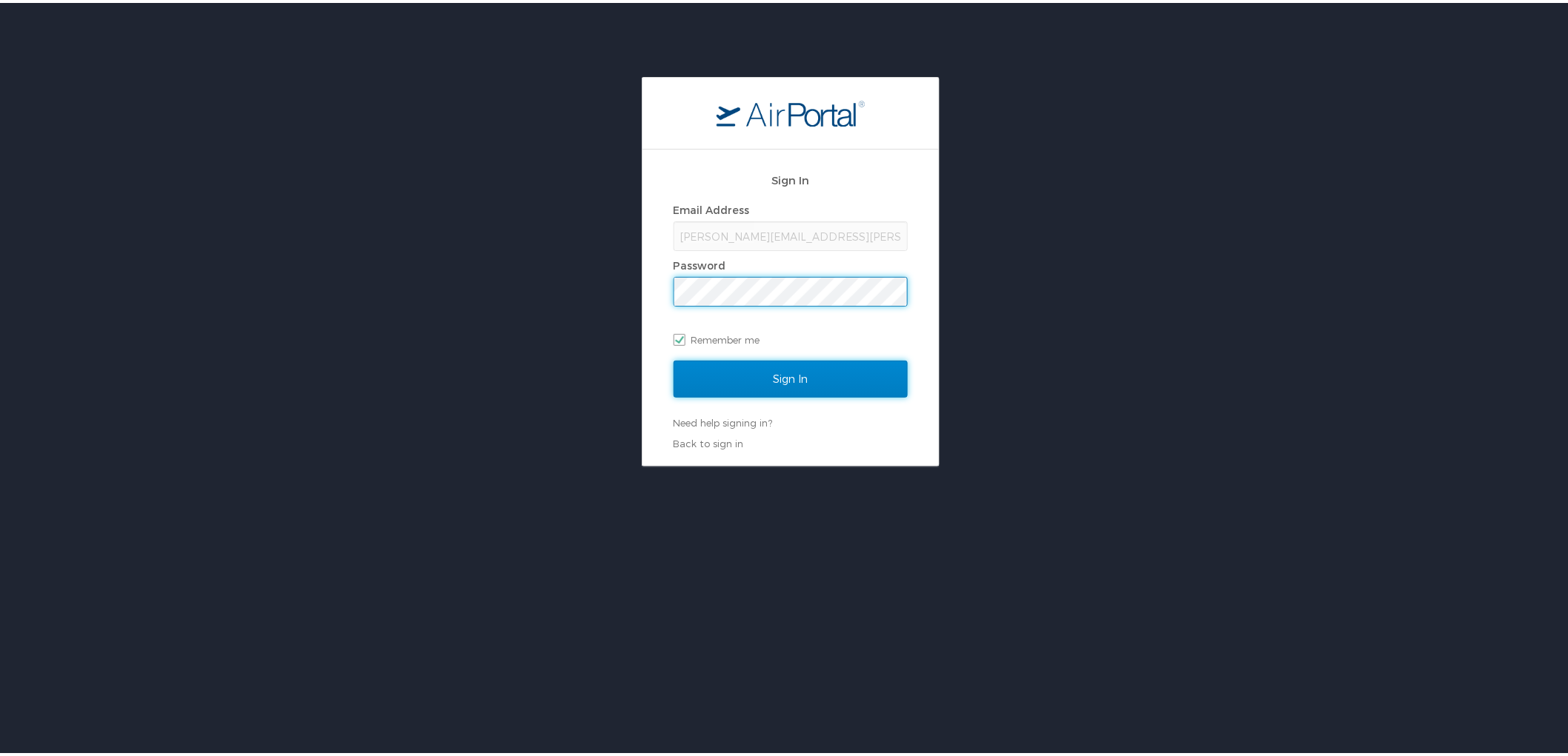
click at [789, 375] on input "Sign In" at bounding box center [790, 376] width 234 height 37
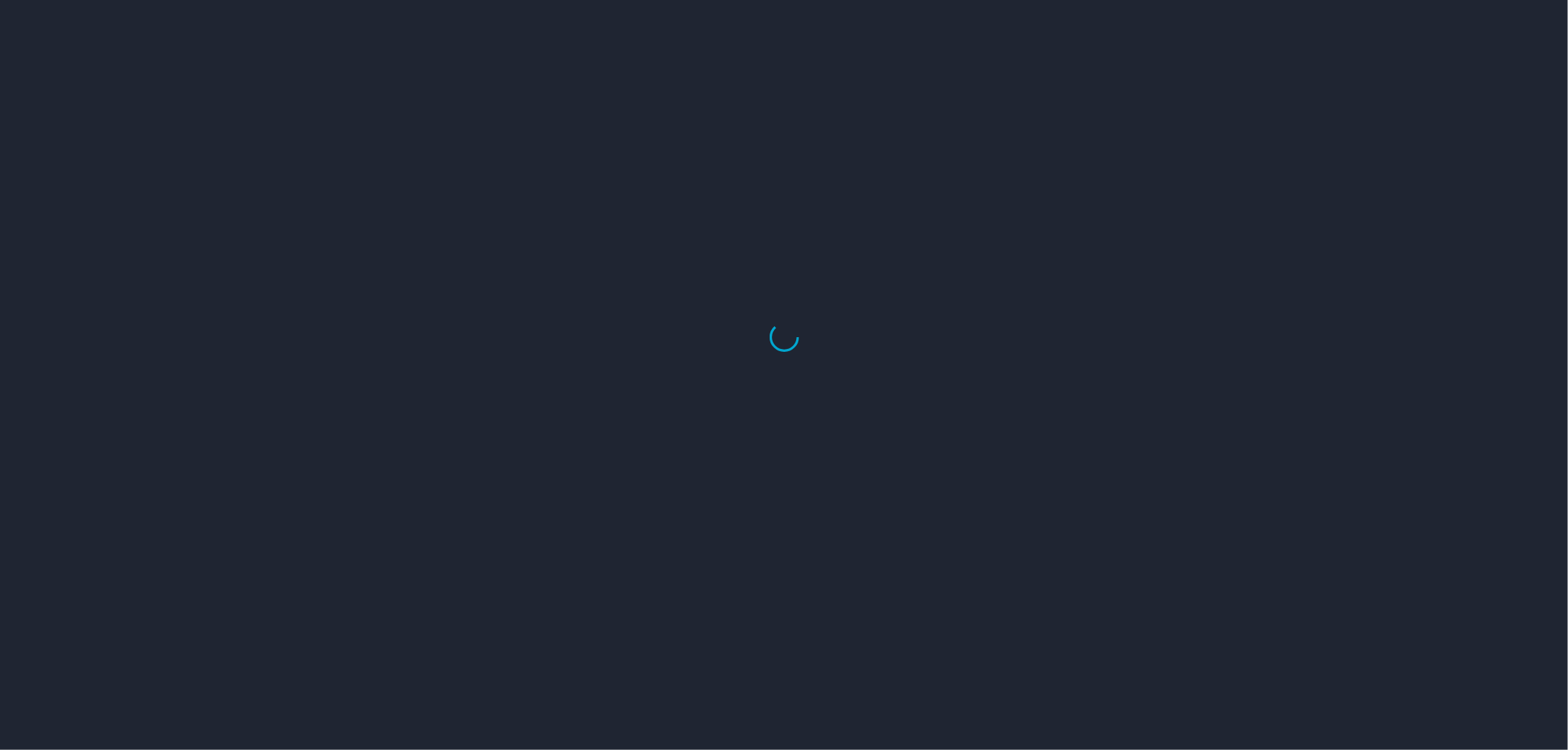
select select "US"
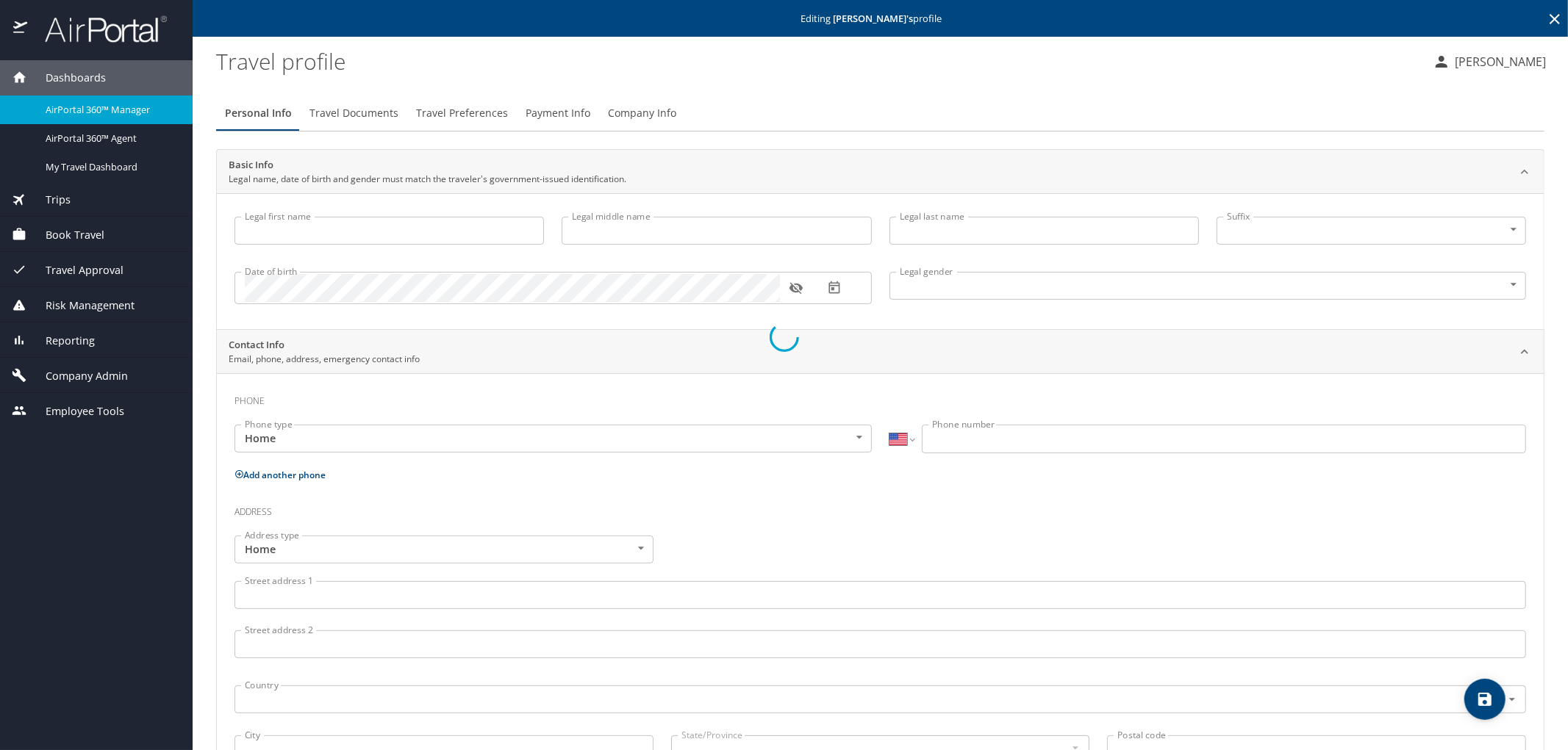
type input "[PERSON_NAME]"
type input "[DEMOGRAPHIC_DATA]"
select select "US"
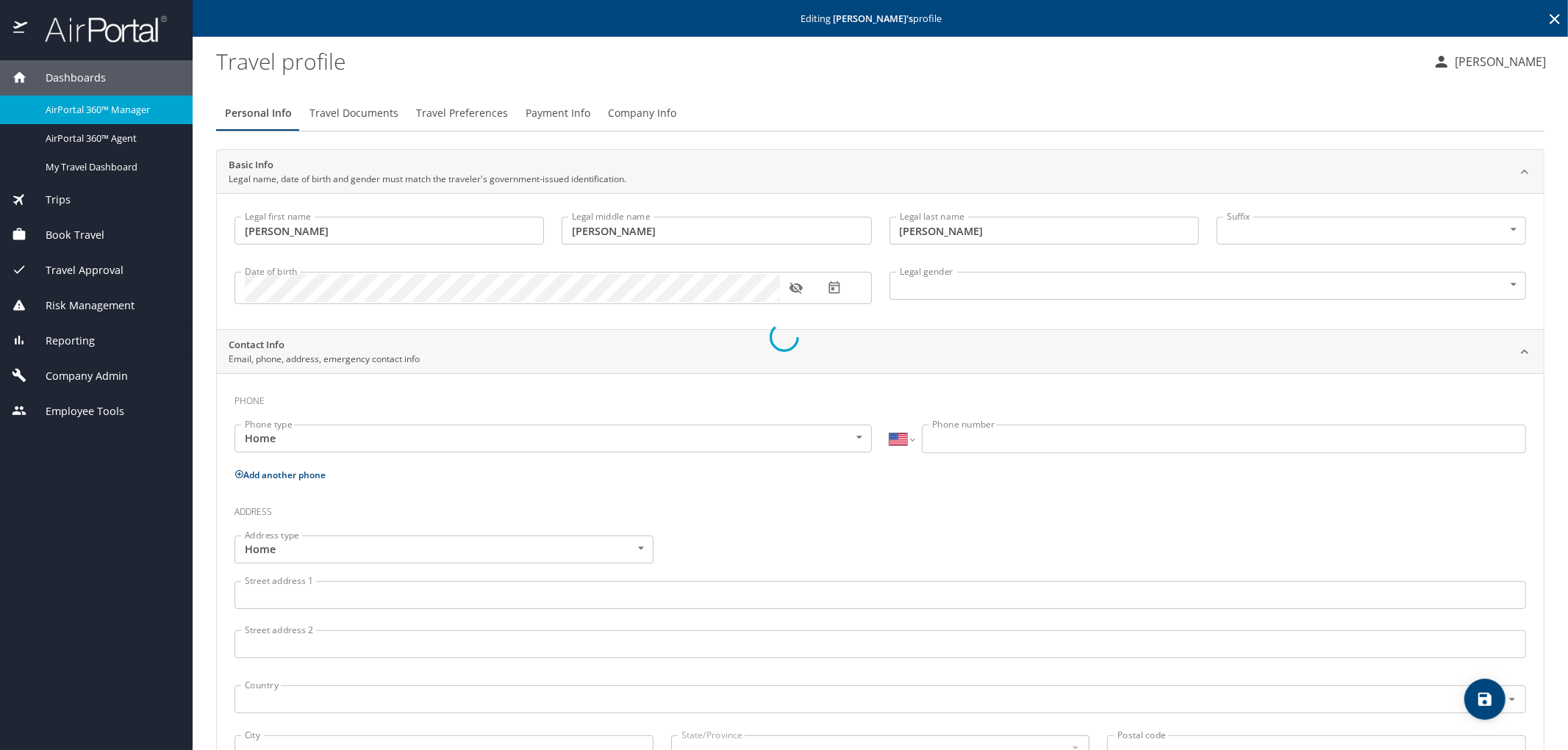
select select "US"
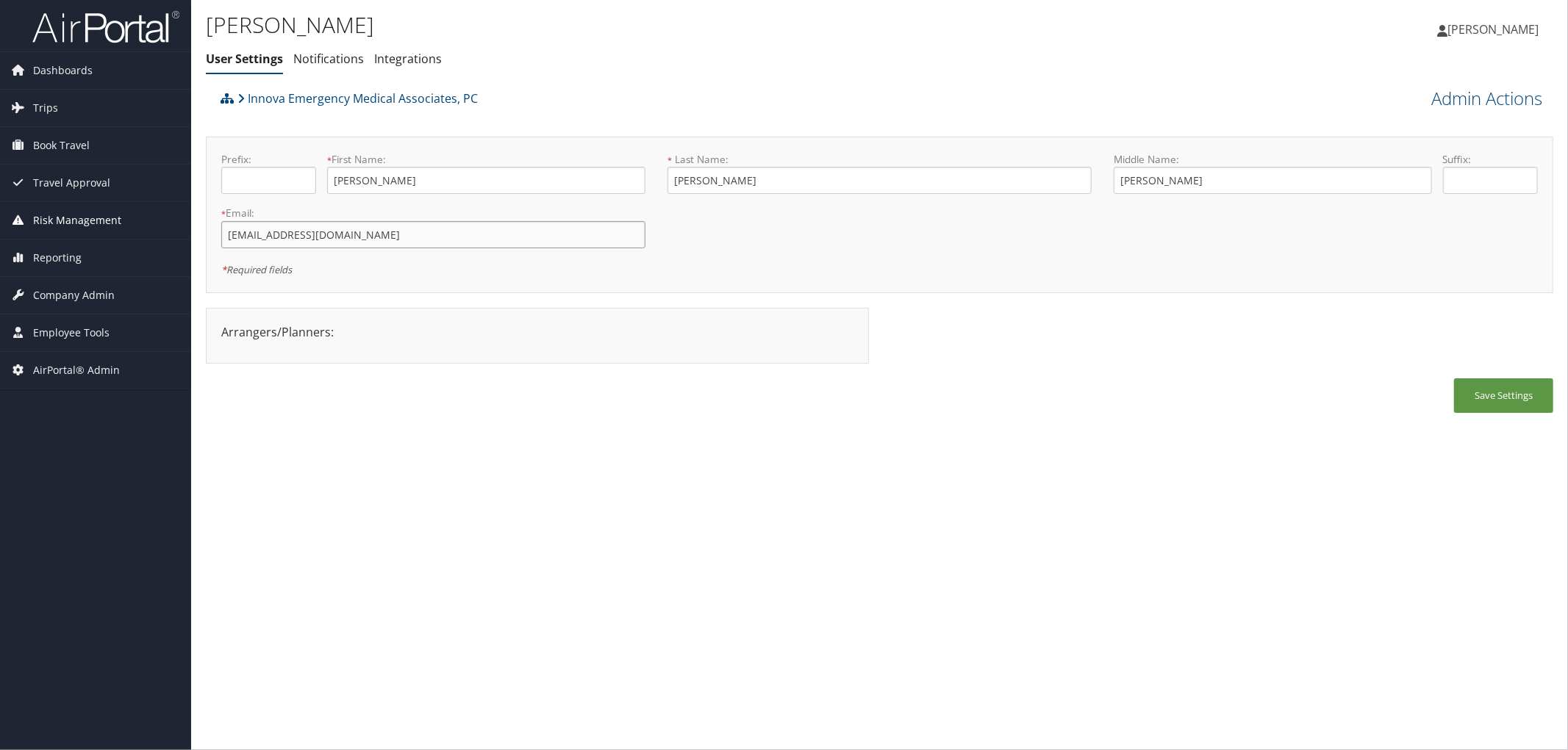
drag, startPoint x: 376, startPoint y: 230, endPoint x: 163, endPoint y: 211, distance: 213.8
click at [163, 211] on div "Dashboards AirPortal 360™ (Manager) AirPortal 360™ (Agent) My Travel Dashboard …" at bounding box center [784, 375] width 1568 height 750
